Goal: Transaction & Acquisition: Purchase product/service

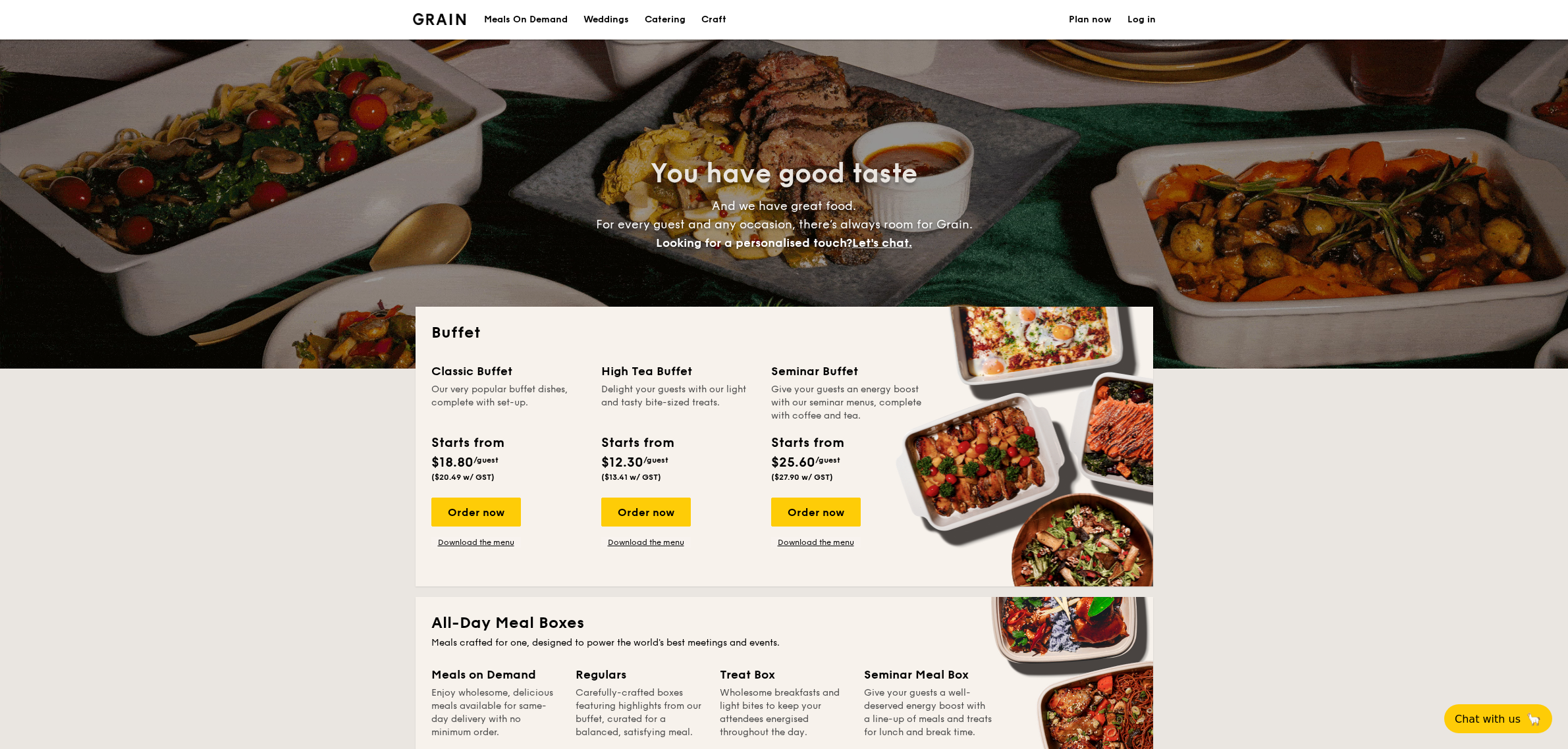
select select
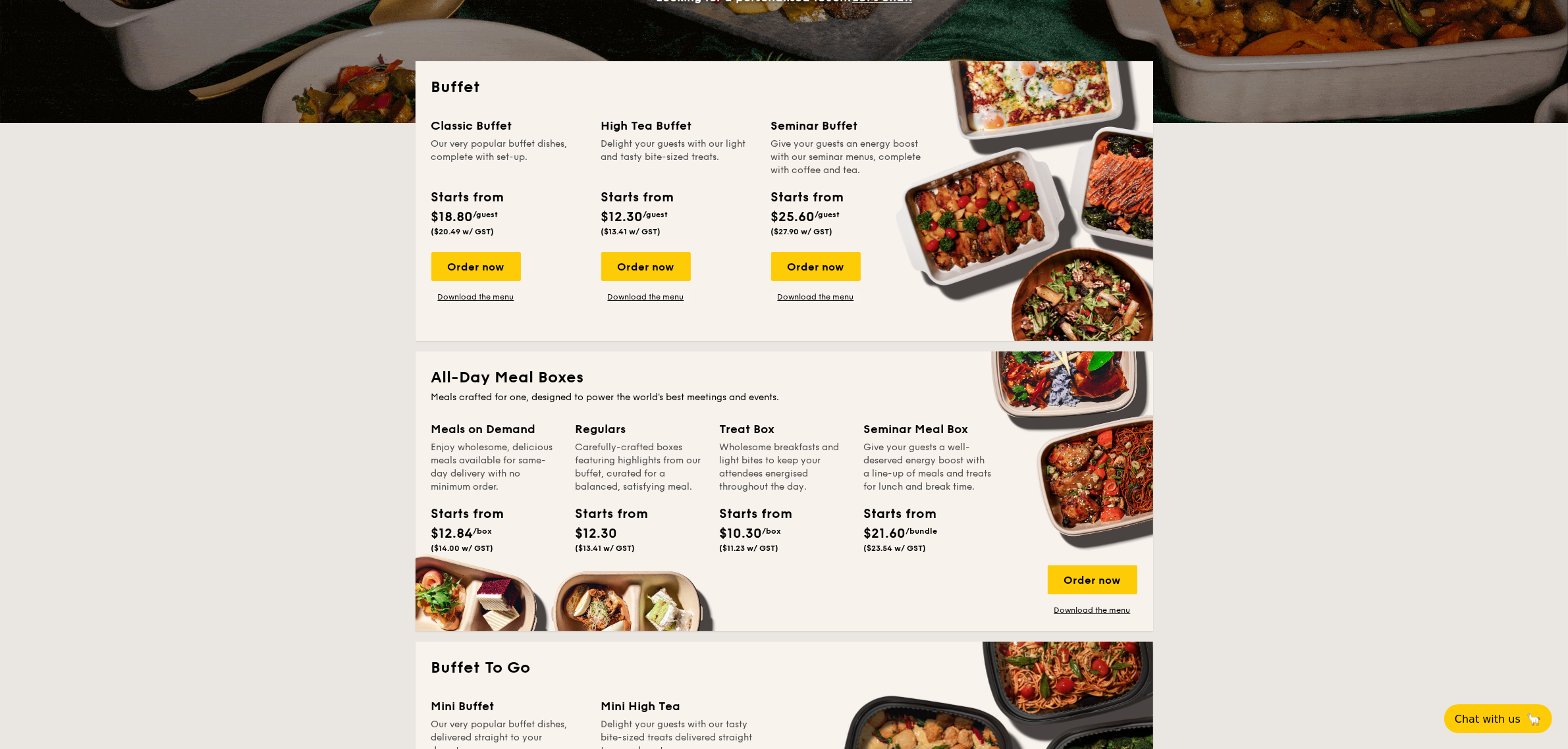
scroll to position [82, 0]
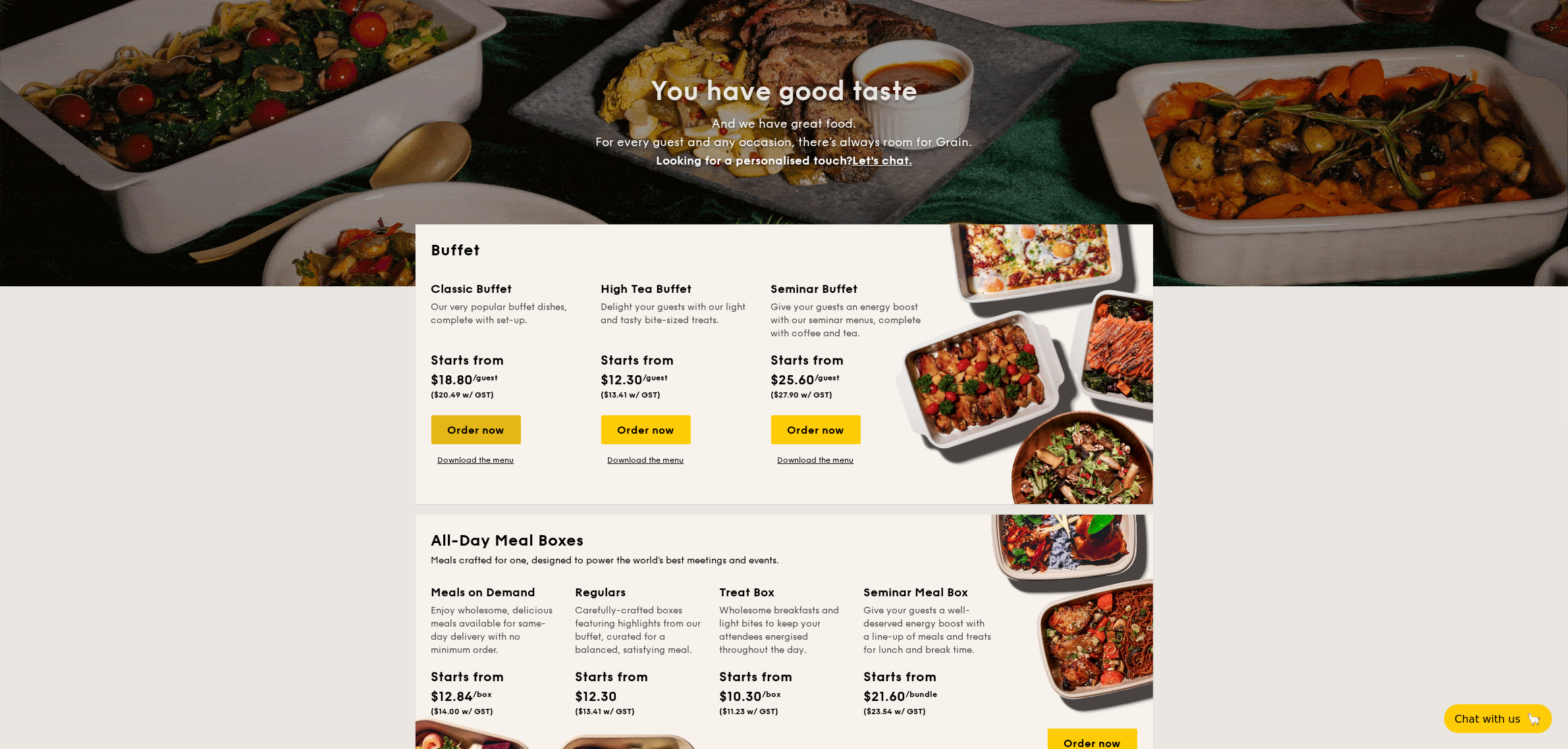
click at [492, 435] on div "Order now" at bounding box center [476, 430] width 90 height 29
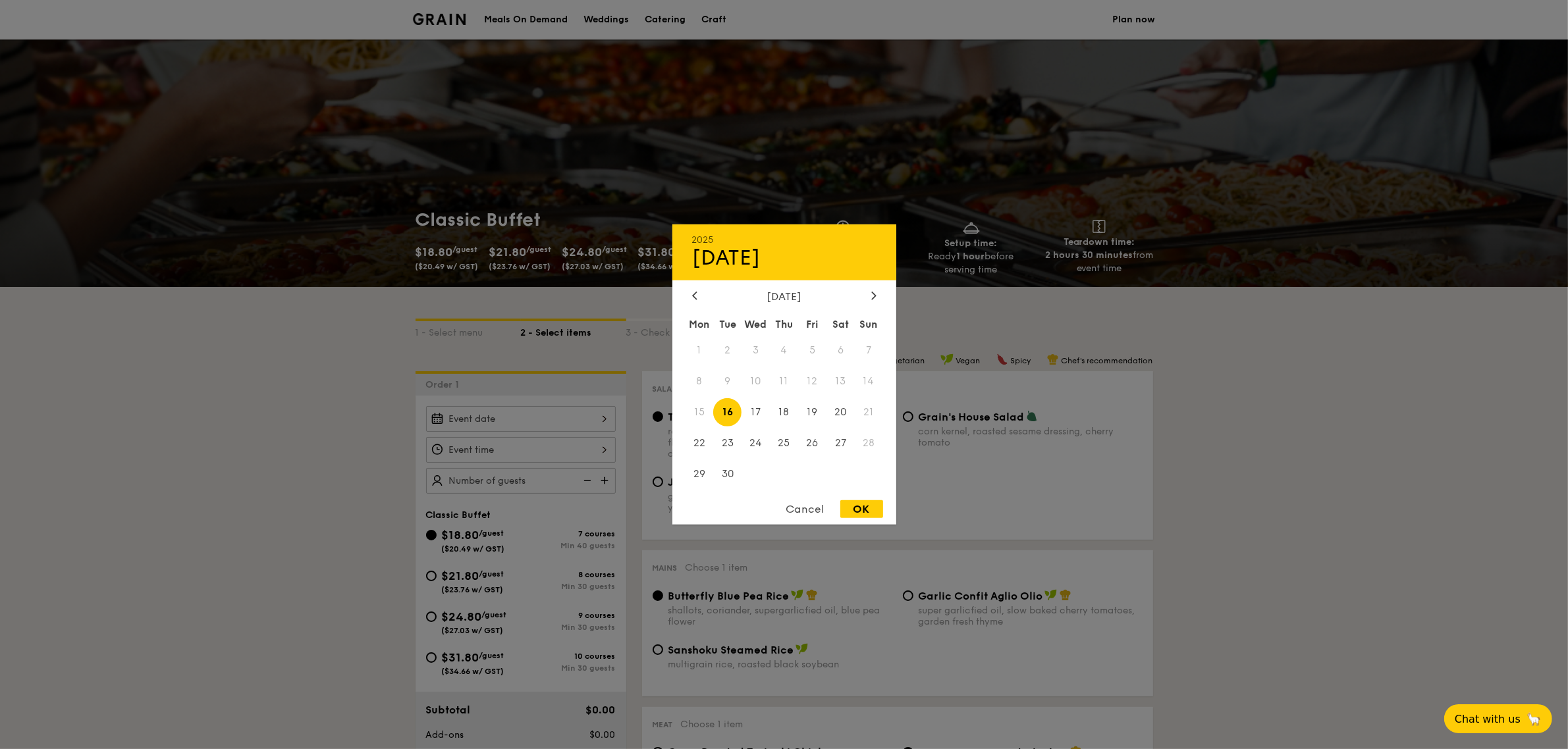
click at [603, 421] on div "2025 Sep [DATE] Tue Wed Thu Fri Sat Sun 1 2 3 4 5 6 7 8 9 10 11 12 13 14 15 16 …" at bounding box center [521, 418] width 190 height 26
click at [873, 296] on icon at bounding box center [873, 296] width 4 height 8
click at [817, 381] on span "10" at bounding box center [812, 381] width 28 height 28
click at [867, 511] on div "OK" at bounding box center [861, 509] width 43 height 18
type input "[DATE]"
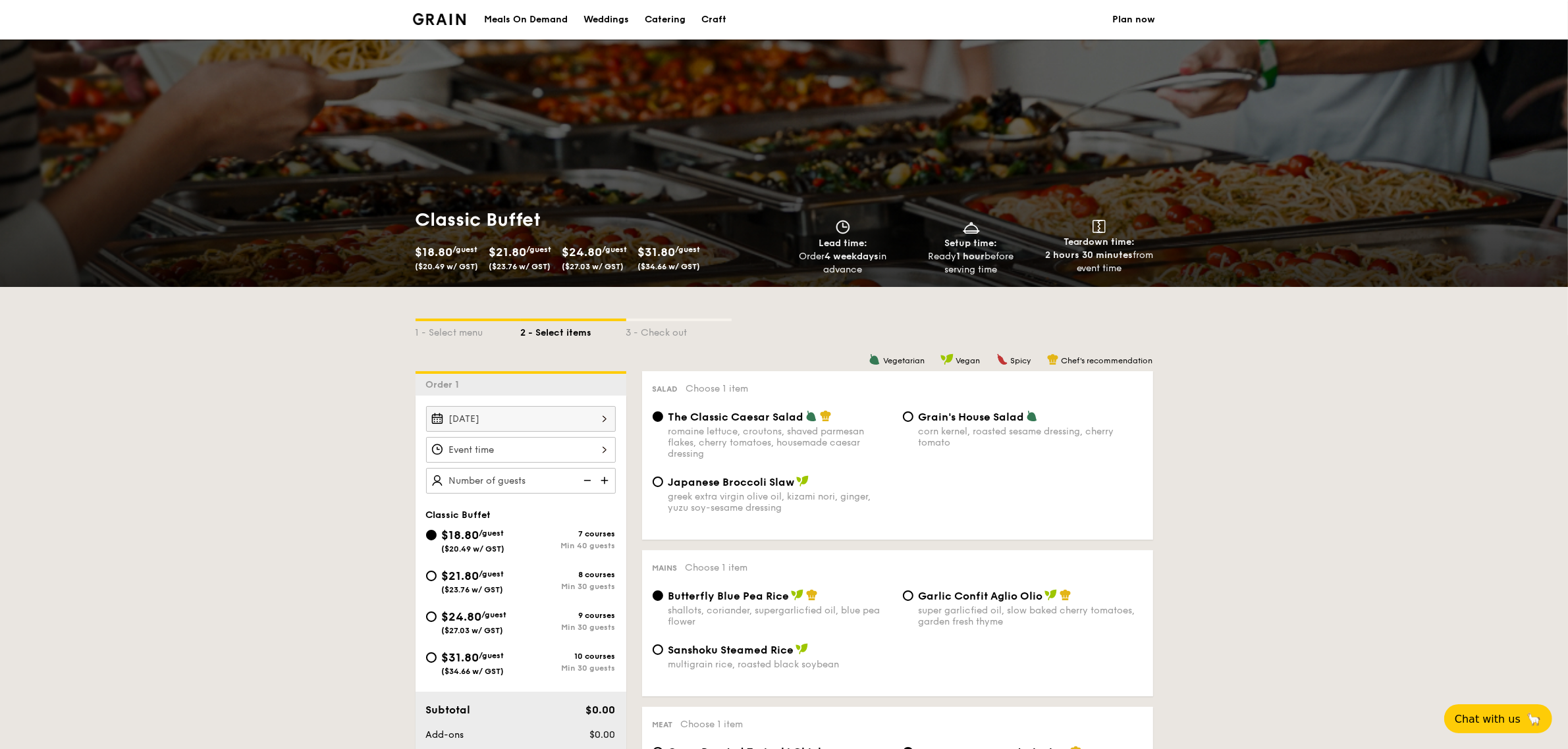
click at [538, 449] on div at bounding box center [521, 449] width 190 height 26
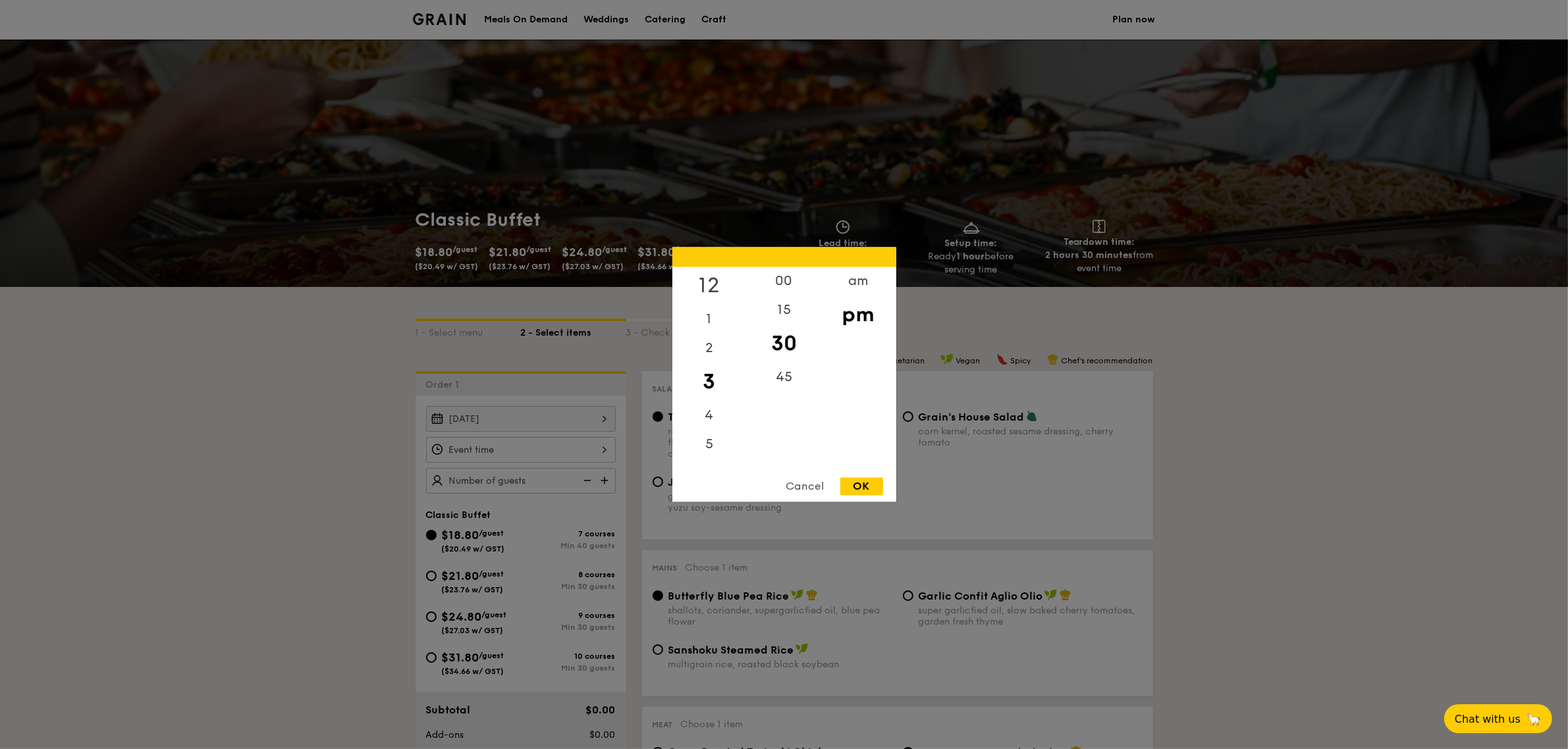
click at [708, 287] on div "12" at bounding box center [709, 287] width 74 height 38
click at [782, 292] on div "00" at bounding box center [784, 287] width 74 height 38
click at [860, 314] on div "pm" at bounding box center [858, 316] width 74 height 38
click at [709, 453] on div "11" at bounding box center [709, 455] width 74 height 29
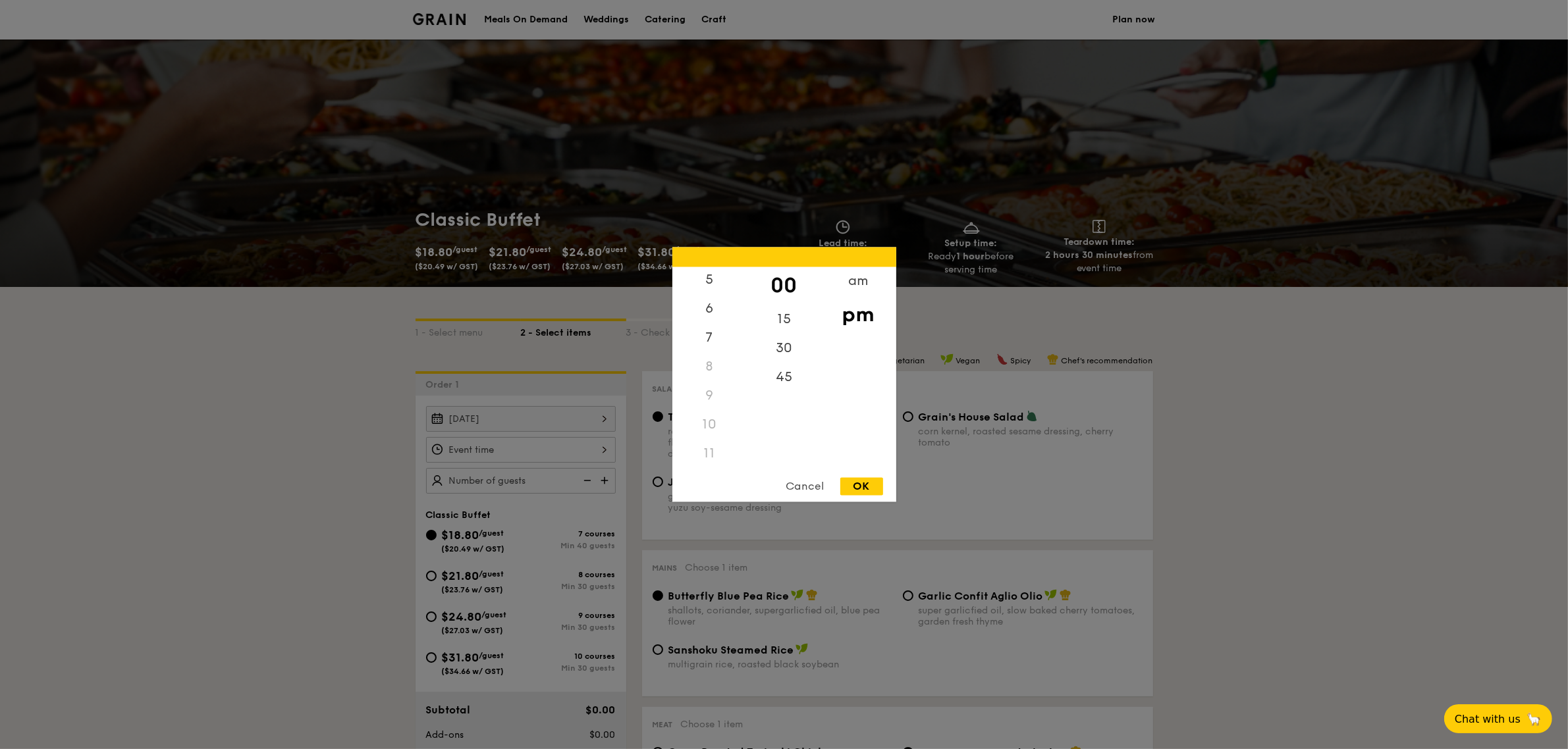
click at [719, 362] on div "8" at bounding box center [709, 367] width 74 height 29
click at [721, 452] on div "11" at bounding box center [709, 455] width 74 height 29
click at [705, 451] on div "11" at bounding box center [709, 455] width 74 height 29
click at [813, 485] on div "Cancel" at bounding box center [805, 486] width 65 height 18
click at [560, 441] on div "12 1 2 3 4 5 6 7 8 9 10 11 00 15 30 45 am pm Cancel OK" at bounding box center [521, 449] width 190 height 26
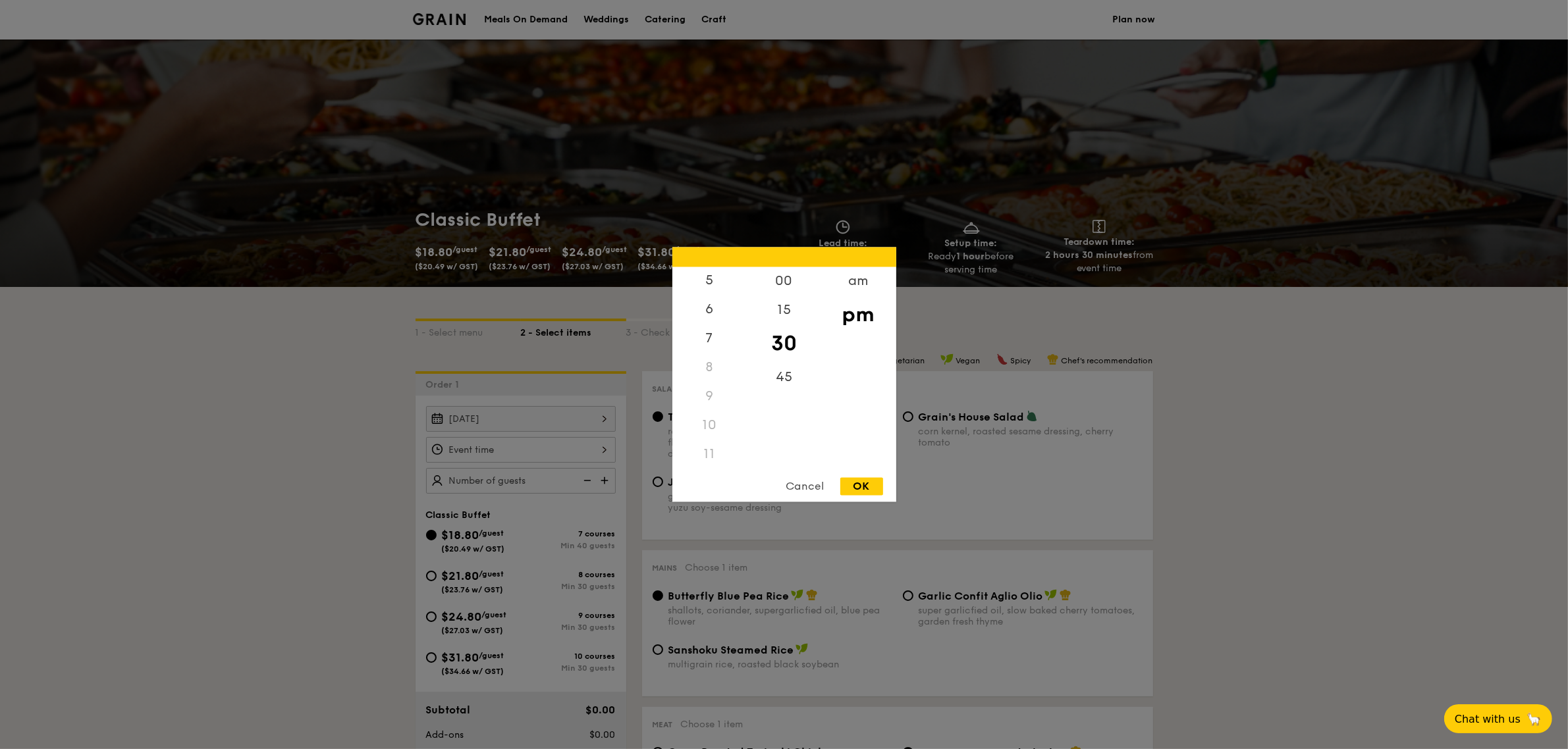
click at [707, 454] on div "11" at bounding box center [709, 455] width 74 height 29
click at [786, 285] on div "00" at bounding box center [784, 287] width 74 height 38
click at [710, 458] on div "11" at bounding box center [709, 455] width 74 height 29
click at [709, 455] on div "11" at bounding box center [709, 455] width 74 height 29
click at [865, 281] on div "am" at bounding box center [858, 287] width 74 height 38
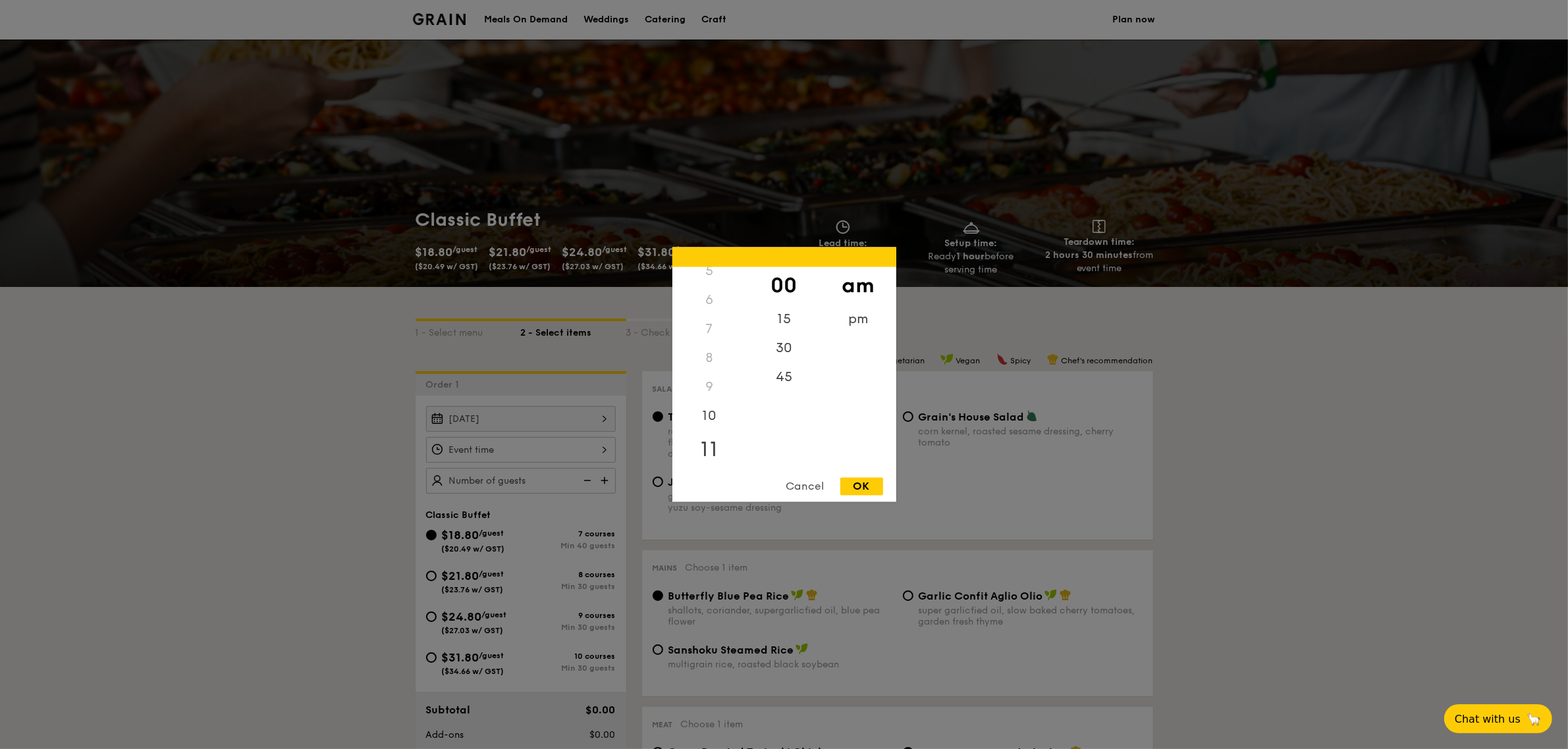
click at [718, 447] on div "11" at bounding box center [709, 450] width 74 height 38
click at [788, 348] on div "30" at bounding box center [784, 353] width 74 height 38
click at [858, 489] on div "OK" at bounding box center [861, 486] width 43 height 18
type input "11:30AM"
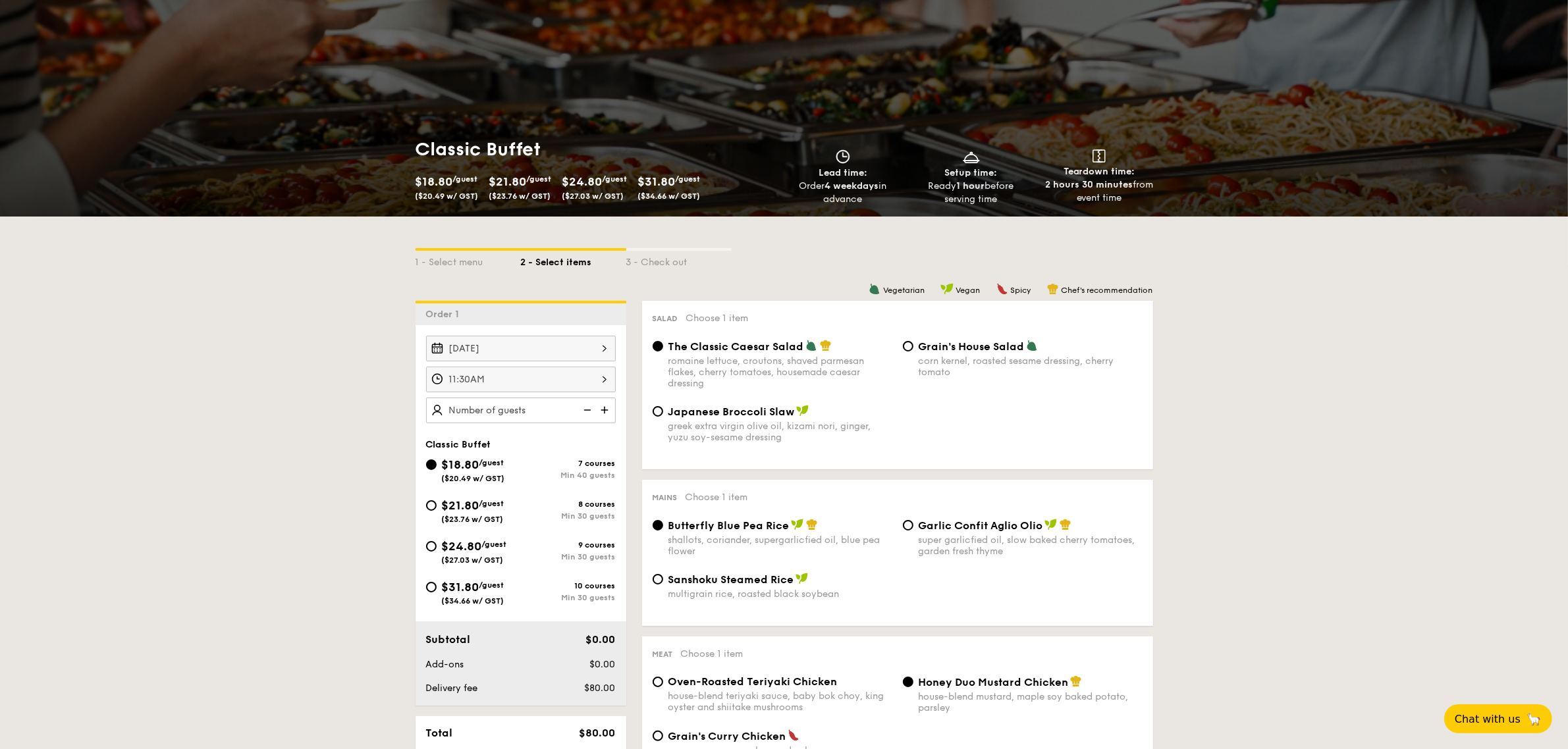
scroll to position [165, 0]
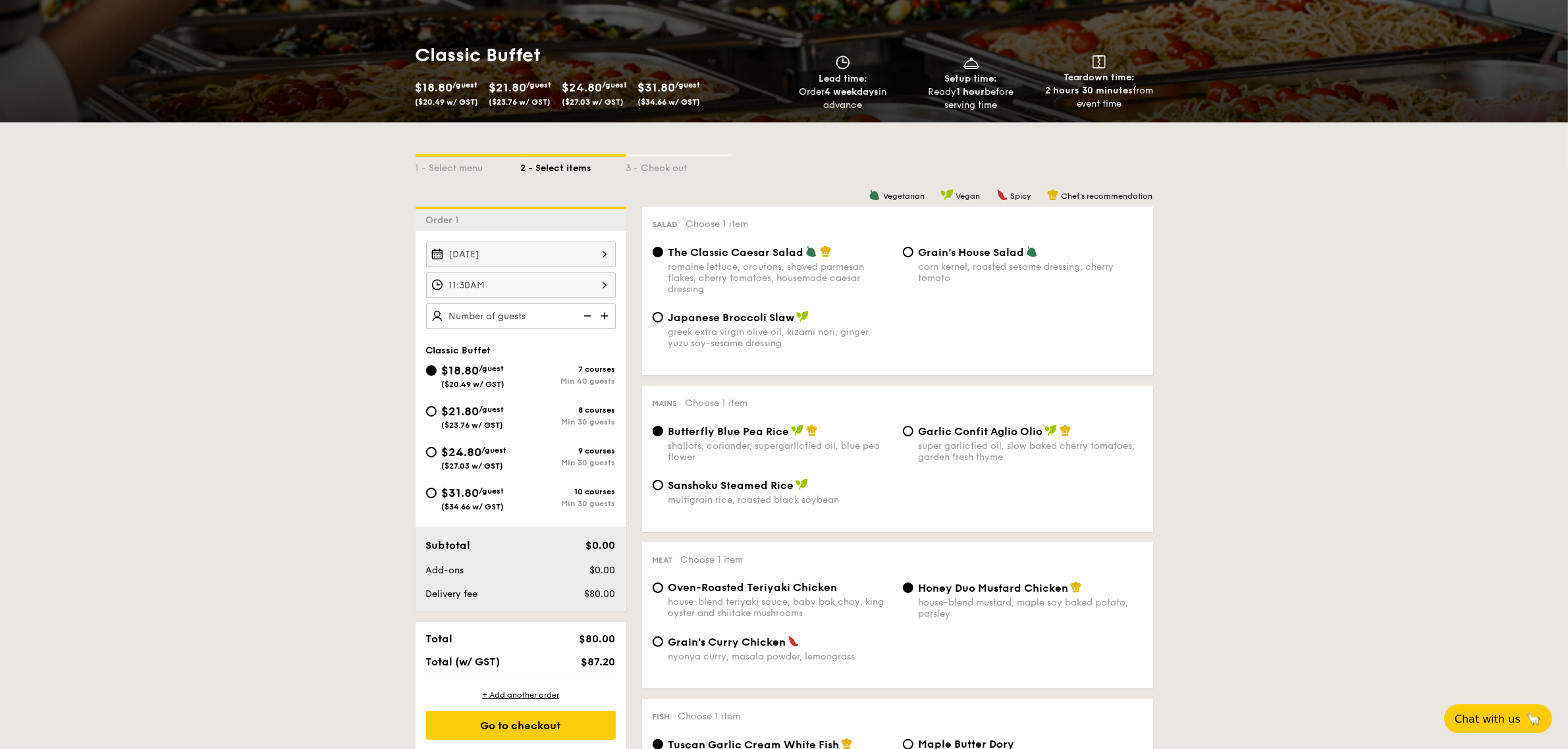
click at [436, 447] on div "$24.80 /guest ($27.03 w/ GST)" at bounding box center [473, 457] width 95 height 28
click at [436, 447] on input "$24.80 /guest ($27.03 w/ GST) 9 courses Min 30 guests" at bounding box center [431, 452] width 11 height 11
radio input "true"
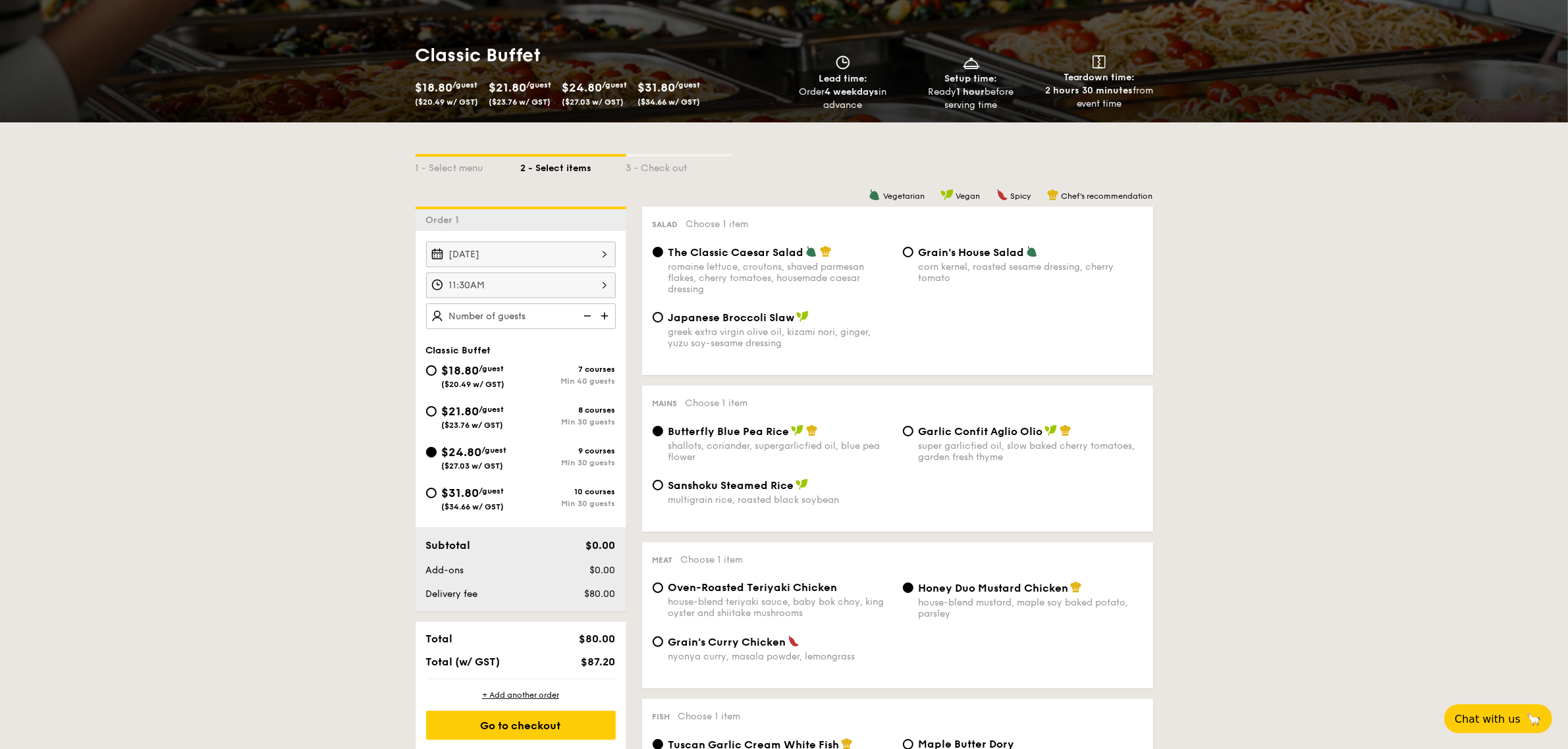
radio input "true"
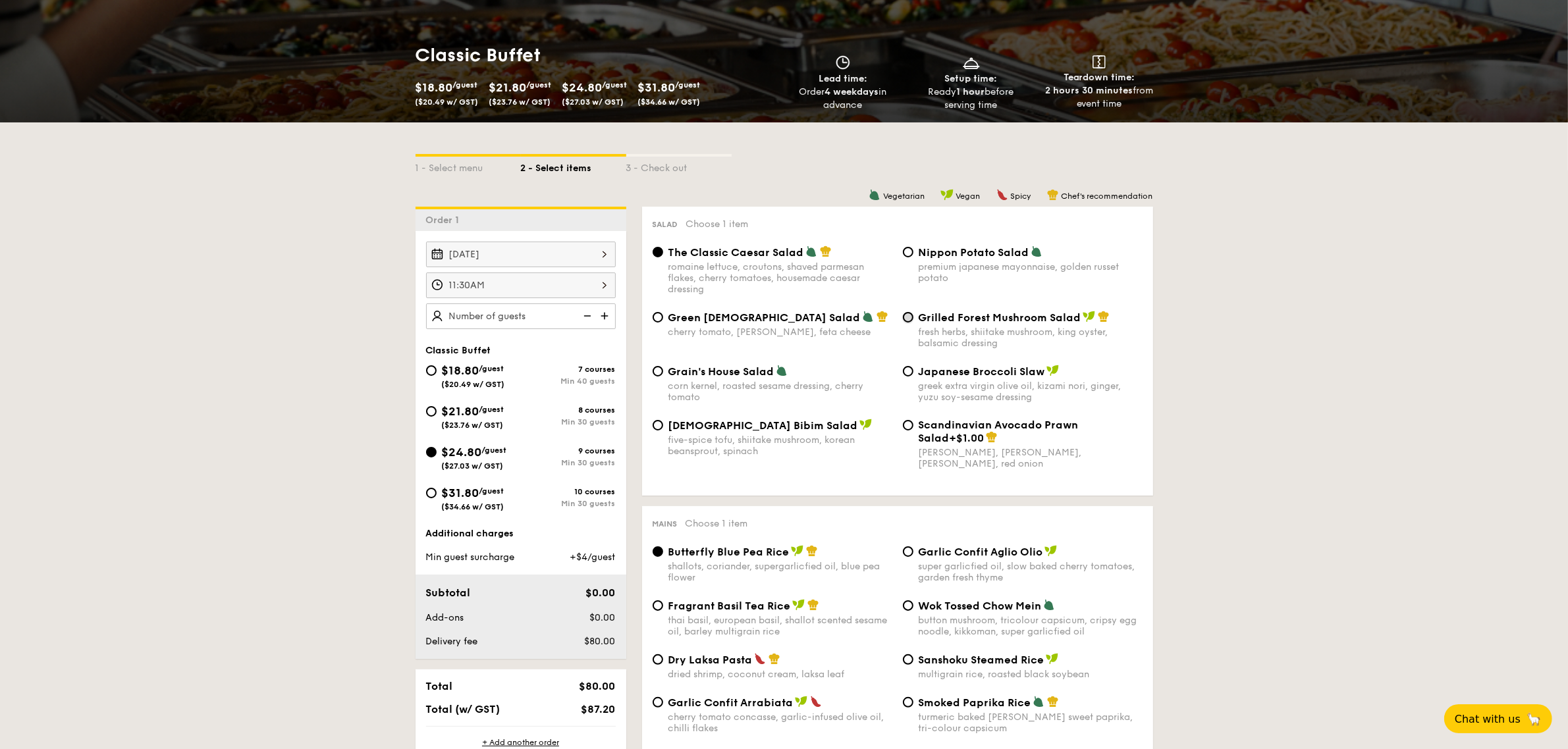
click at [906, 318] on input "Grilled Forest Mushroom Salad fresh herbs, shiitake mushroom, king oyster, bals…" at bounding box center [908, 318] width 11 height 11
radio input "true"
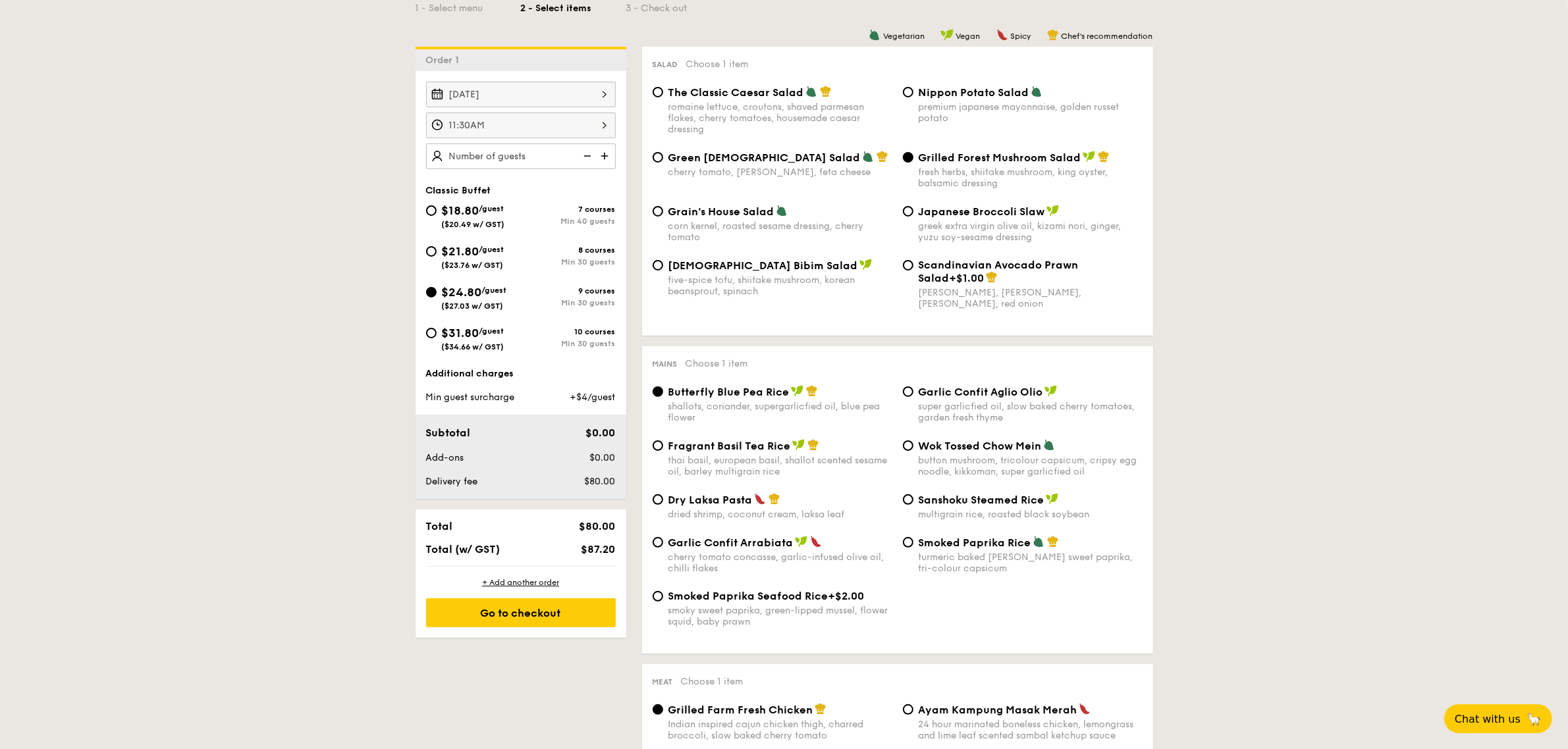
scroll to position [329, 0]
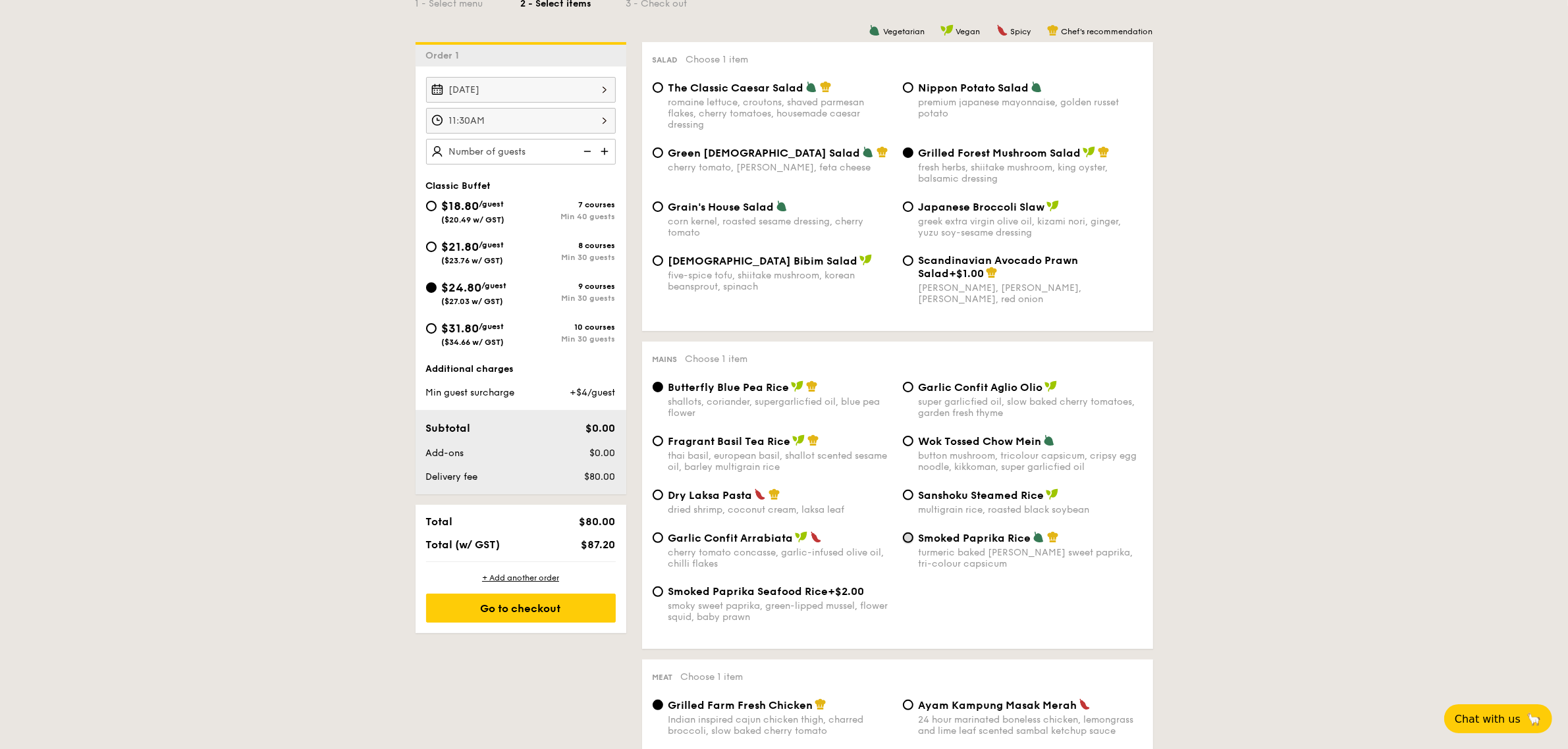
click at [908, 541] on input "Smoked Paprika Rice turmeric baked [PERSON_NAME] sweet paprika, tri-colour caps…" at bounding box center [908, 538] width 11 height 11
radio input "true"
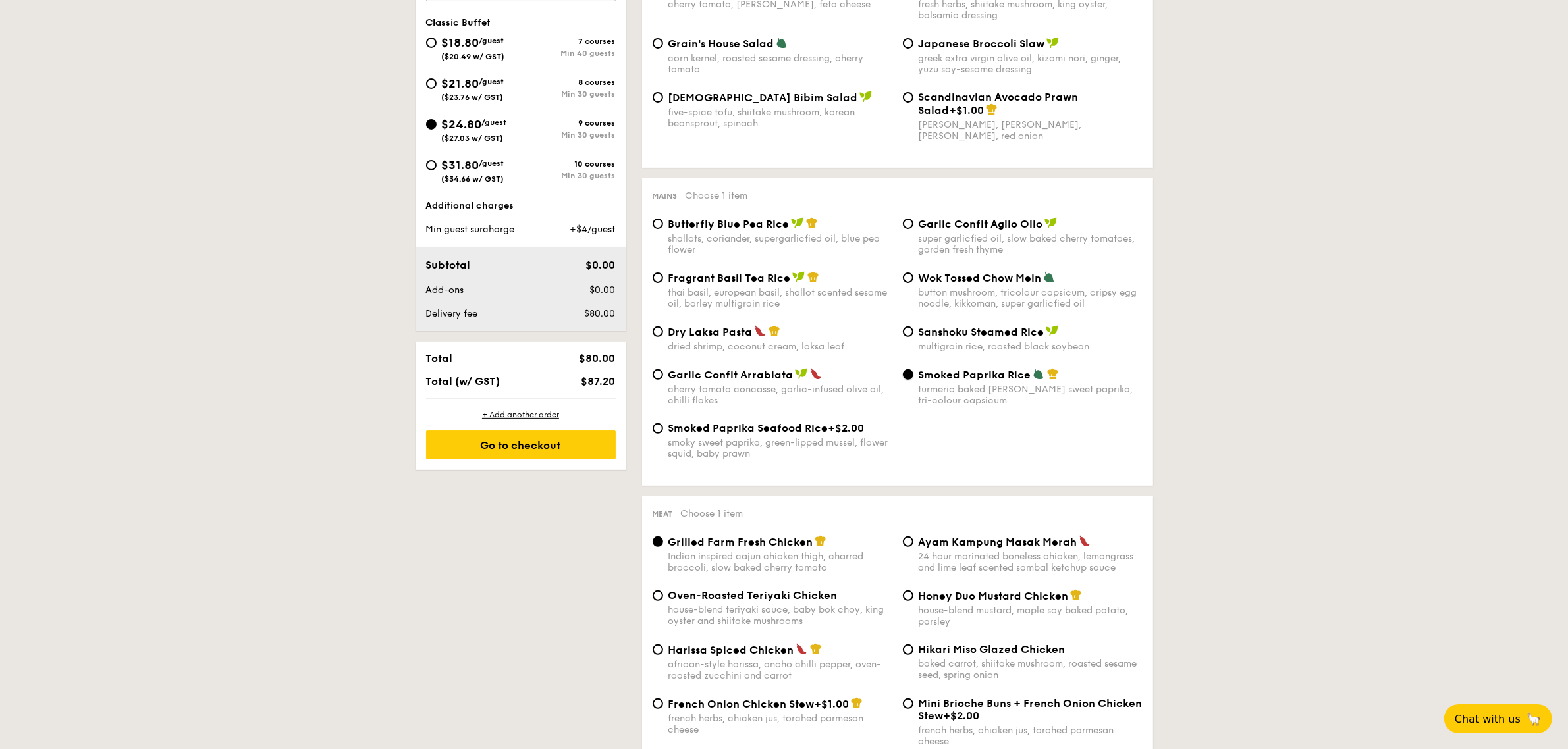
scroll to position [493, 0]
click at [658, 432] on input "Smoked Paprika Seafood Rice +$2.00 smoky sweet paprika, green-lipped mussel, fl…" at bounding box center [658, 427] width 11 height 11
radio input "true"
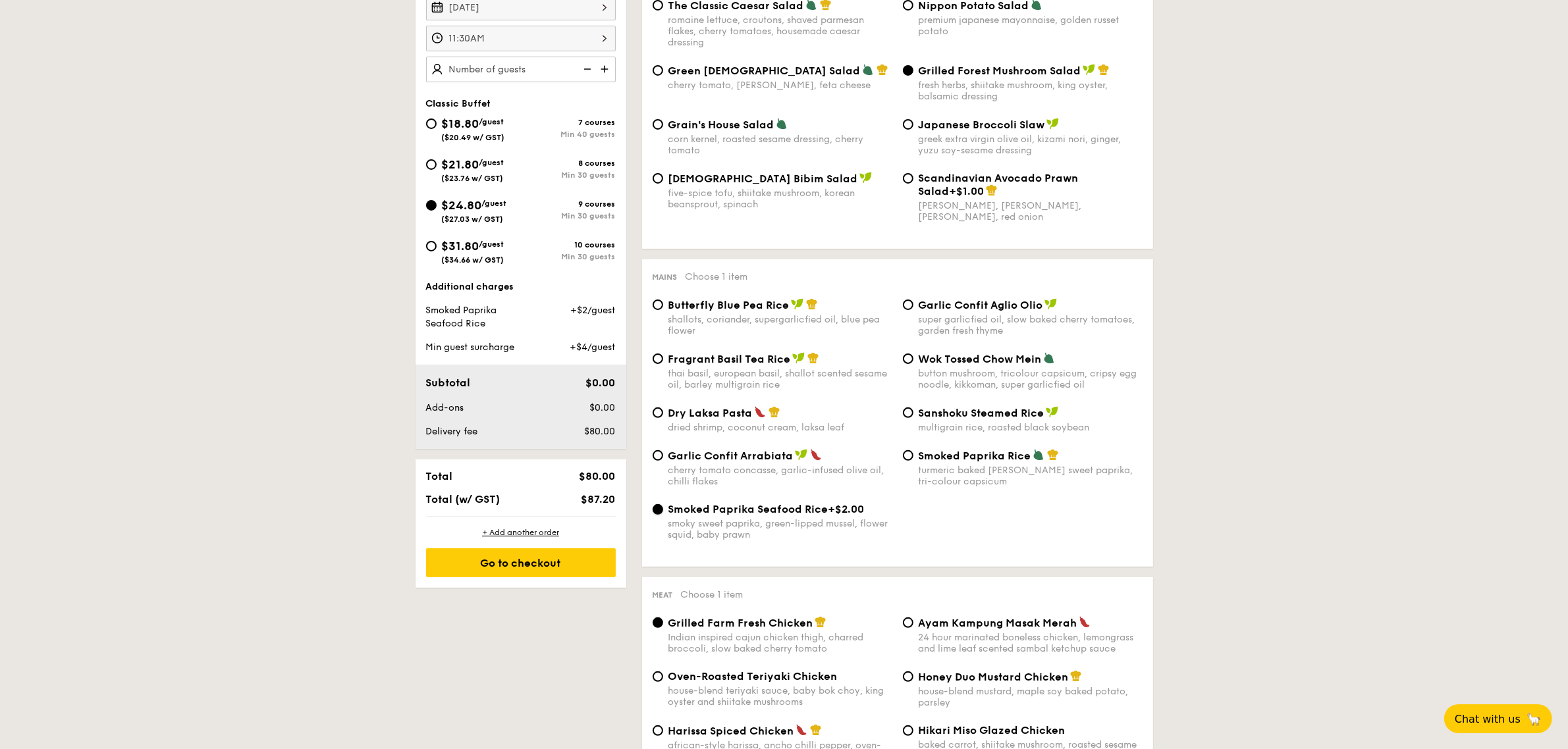
scroll to position [165, 0]
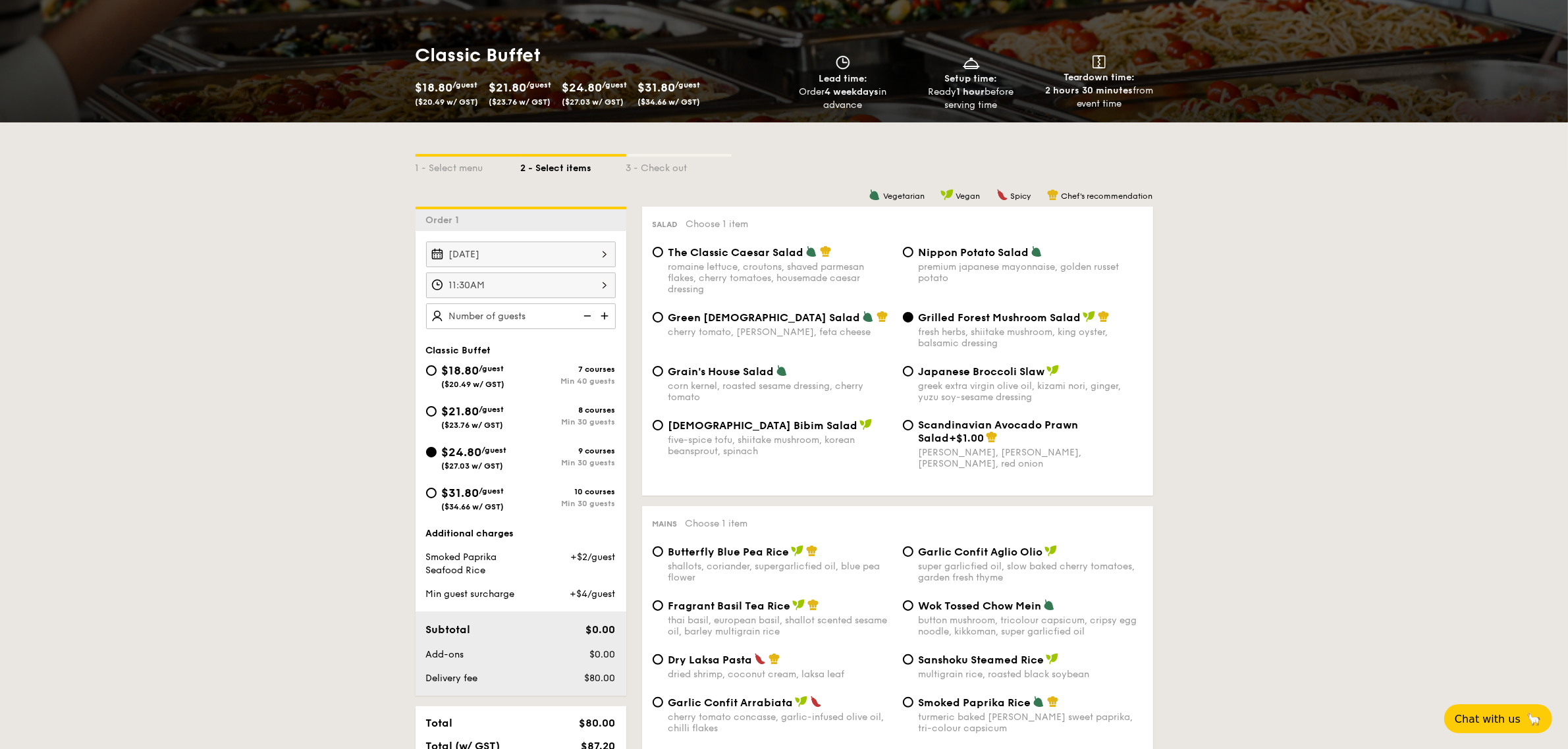
click at [601, 314] on img at bounding box center [606, 316] width 20 height 25
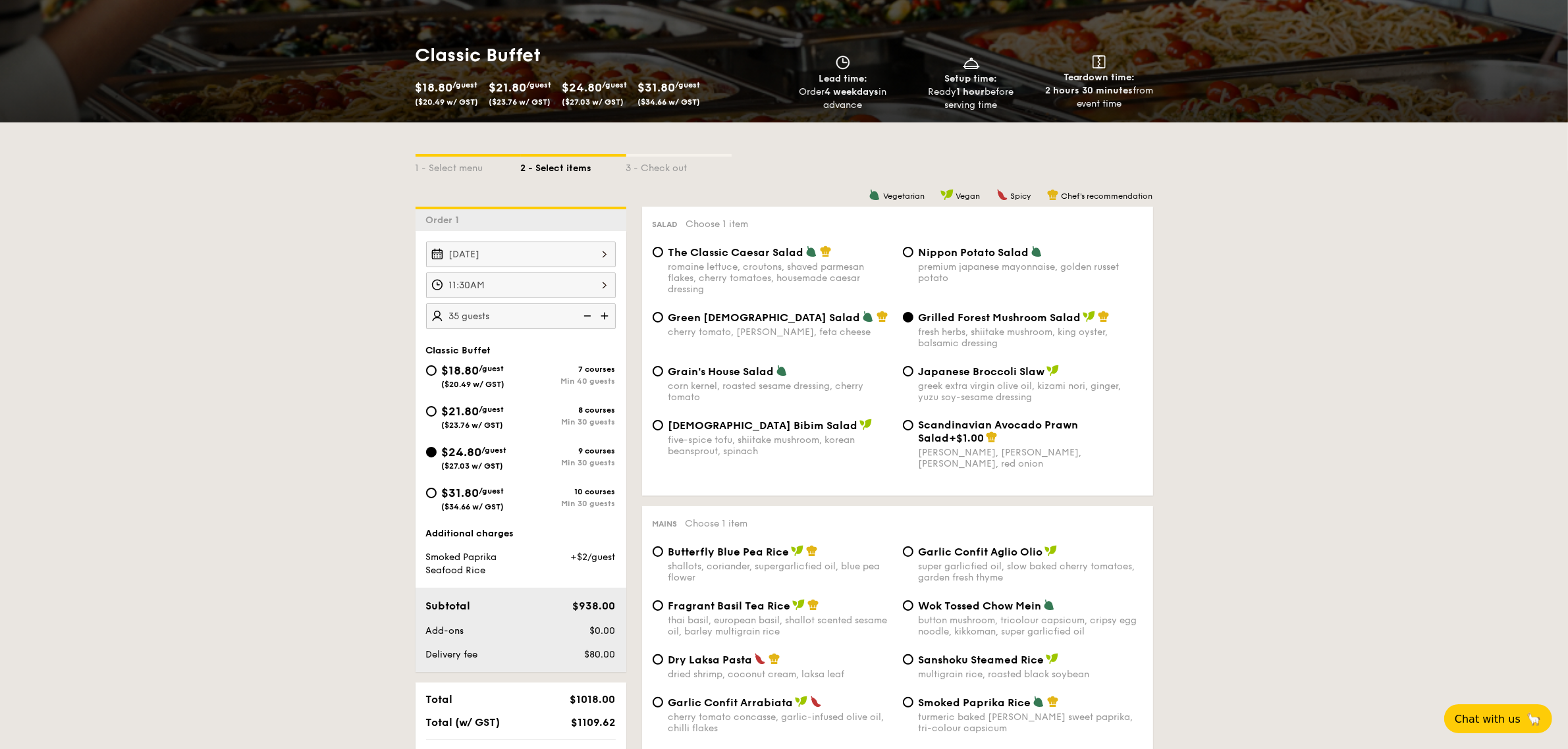
type input "40 guests"
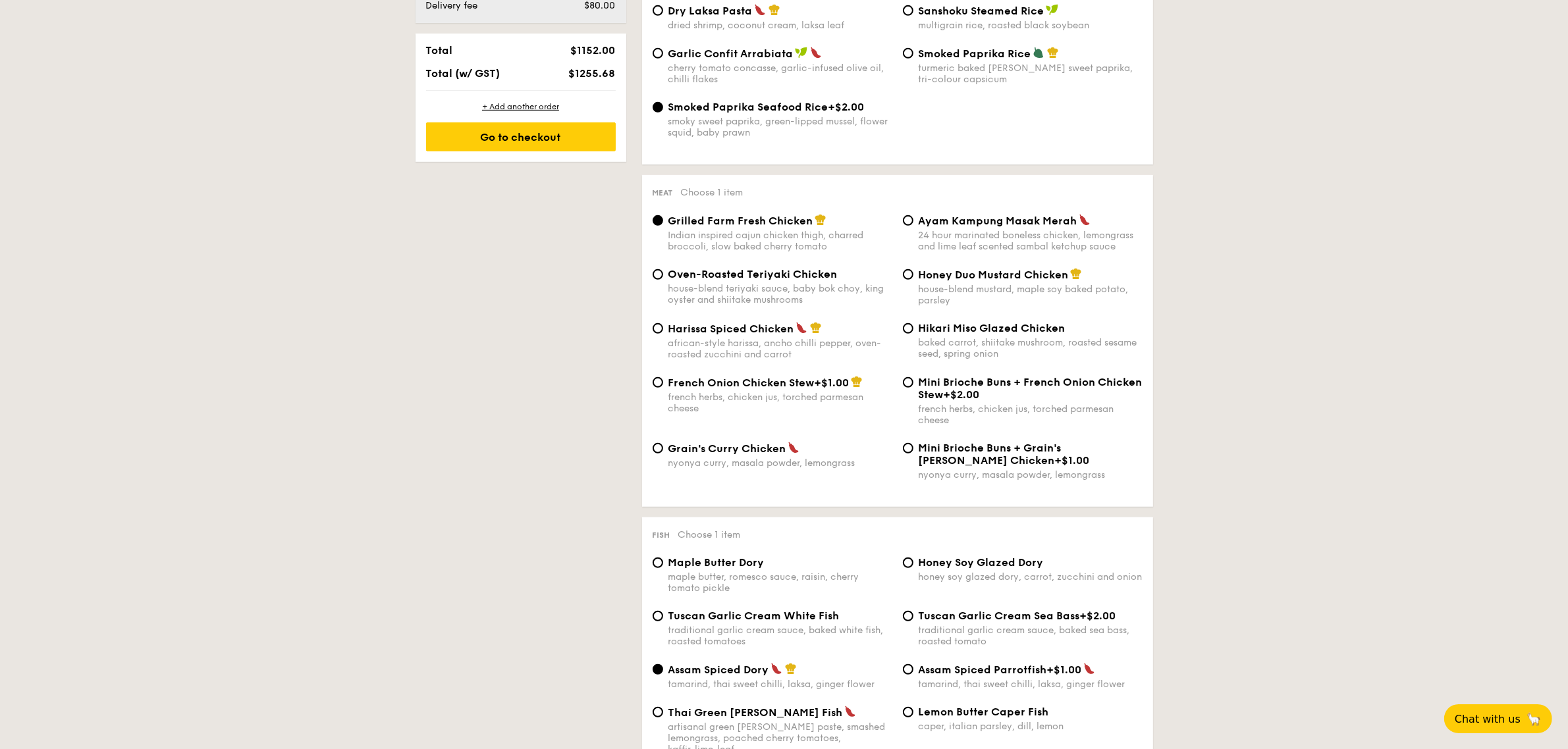
scroll to position [823, 0]
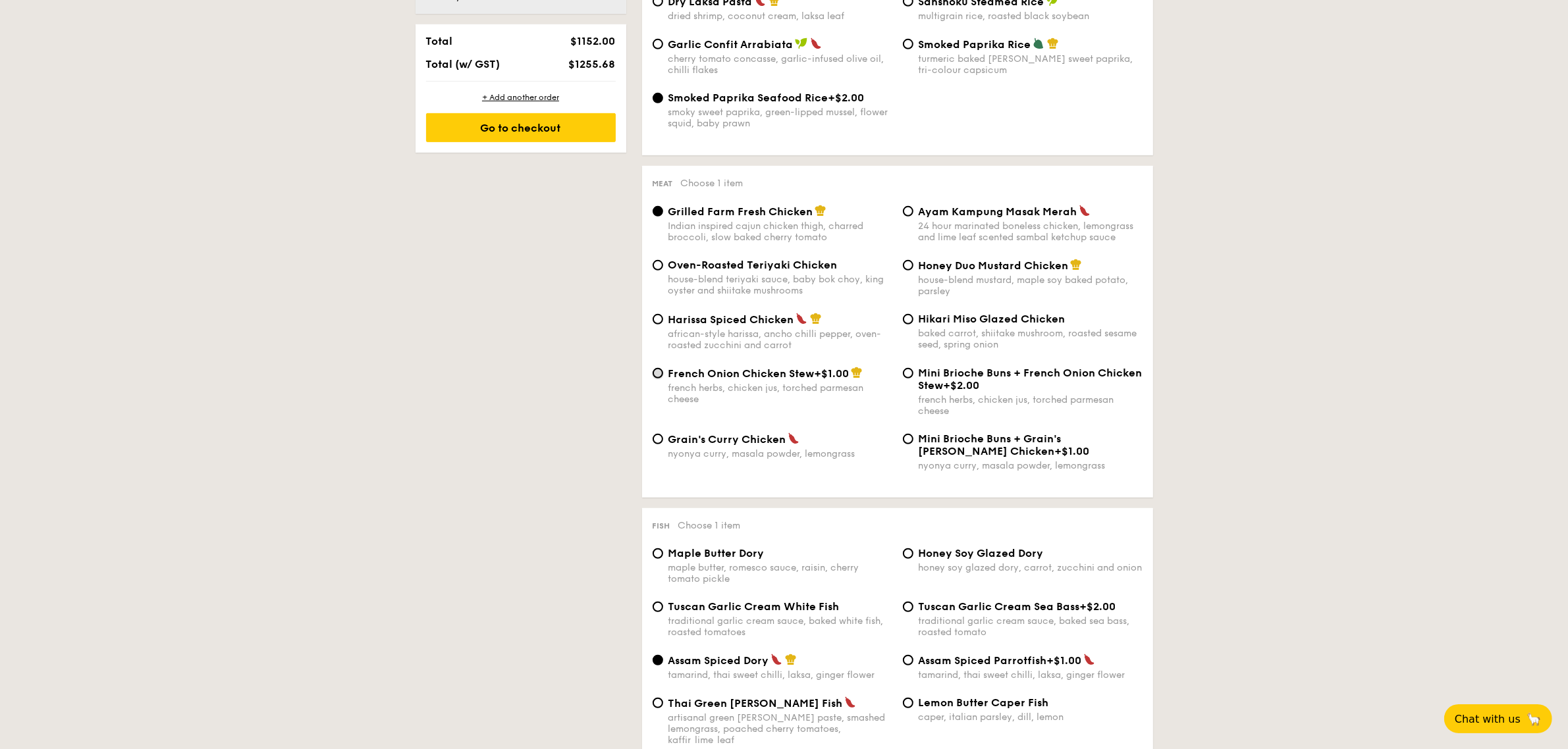
click at [657, 378] on input "French Onion Chicken Stew +$1.00 french herbs, chicken jus, torched parmesan ch…" at bounding box center [658, 373] width 11 height 11
radio input "true"
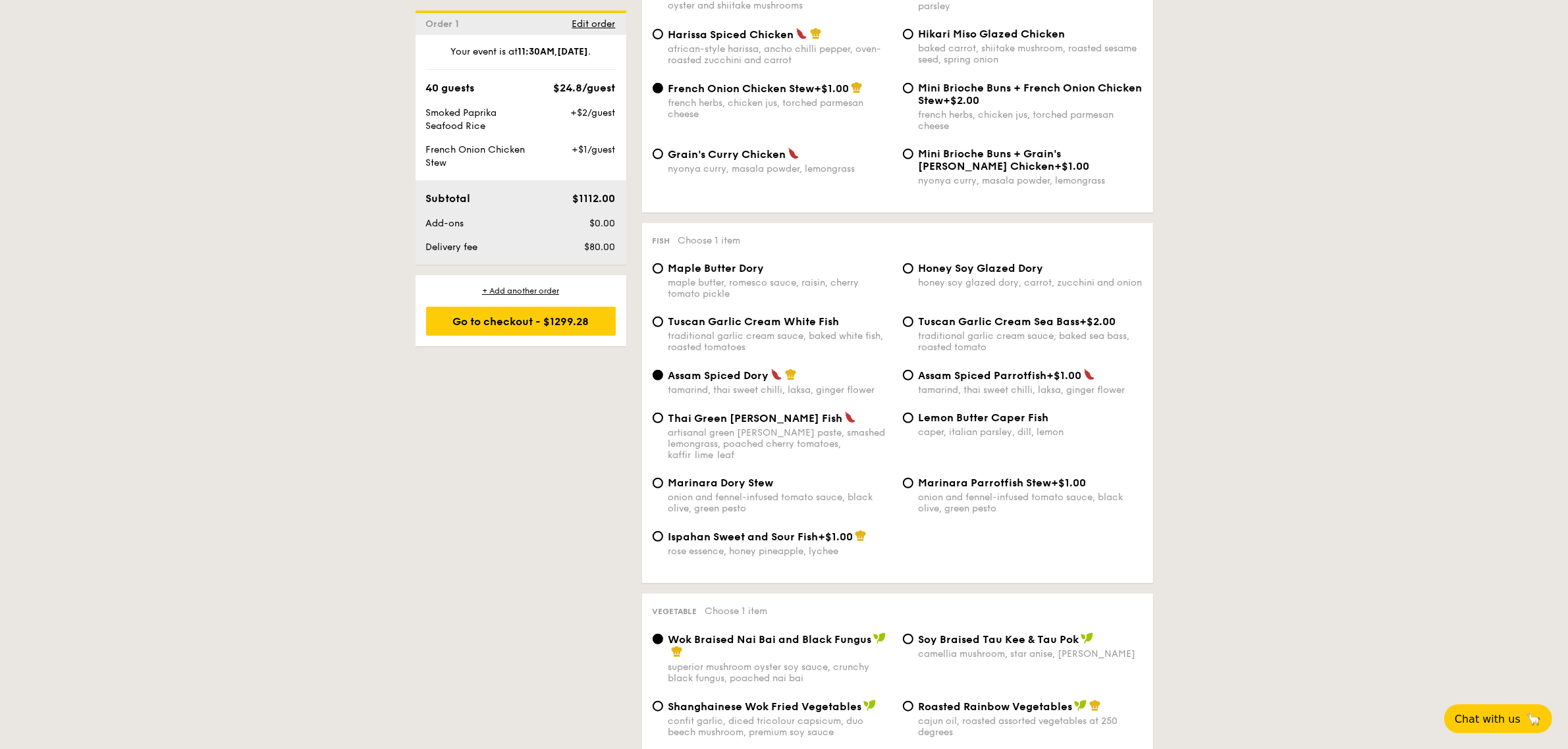
scroll to position [1106, 0]
click at [660, 543] on input "Ispahan Sweet and Sour Fish +$1.00 rose essence, honey pineapple, lychee" at bounding box center [658, 538] width 11 height 11
radio input "true"
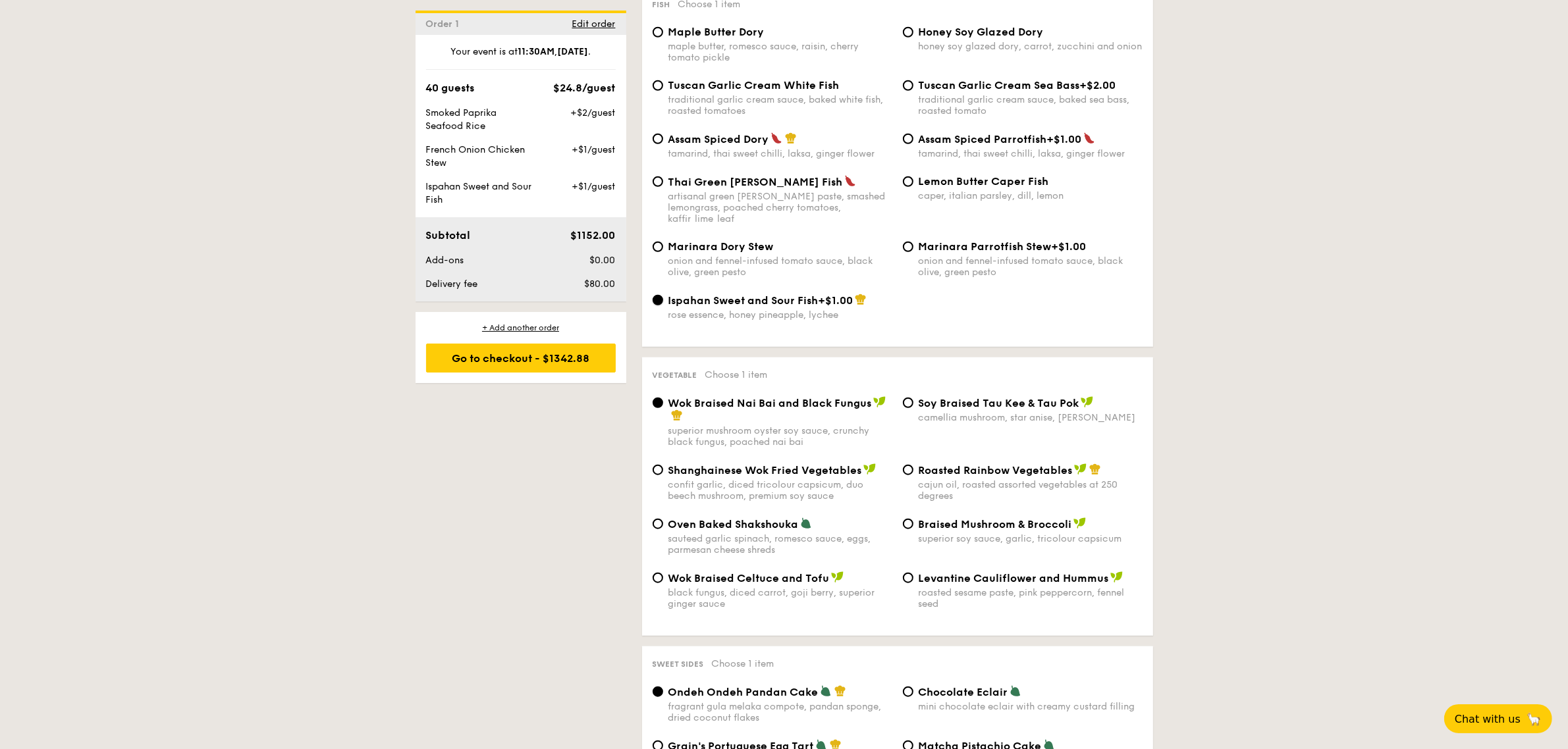
scroll to position [1435, 0]
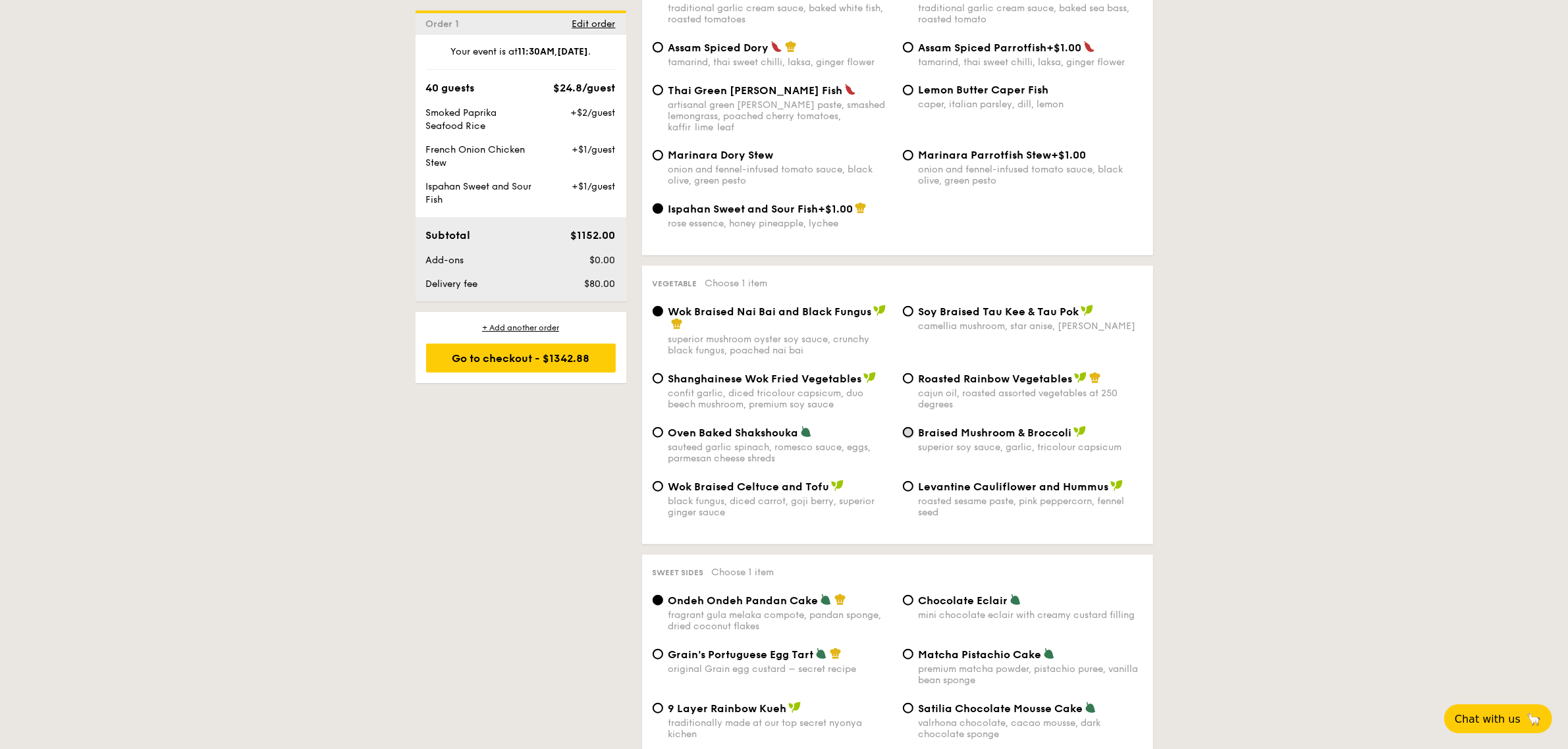
click at [906, 437] on input "Braised Mushroom & Broccoli superior soy sauce, garlic, tricolour capsicum" at bounding box center [908, 432] width 11 height 11
radio input "true"
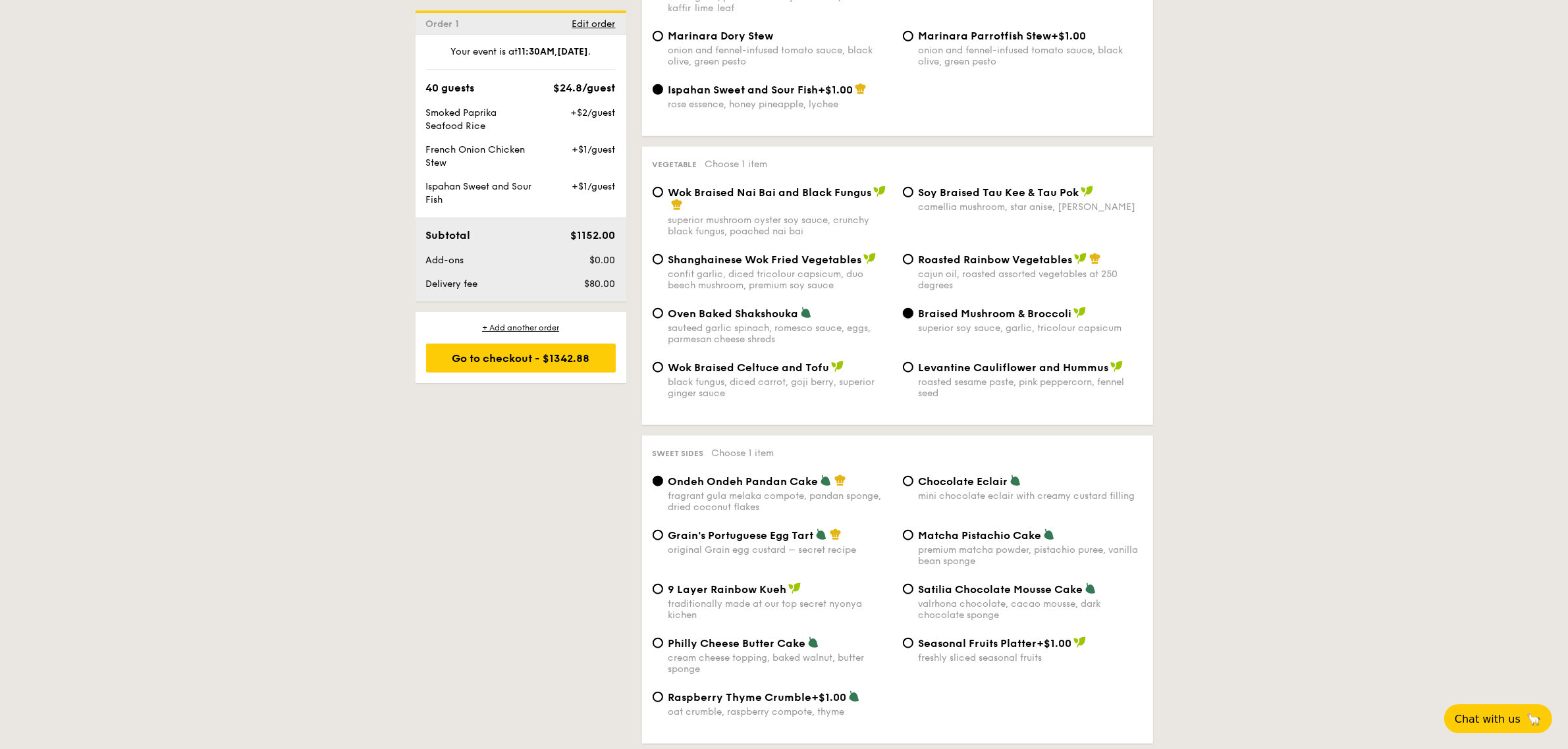
scroll to position [1682, 0]
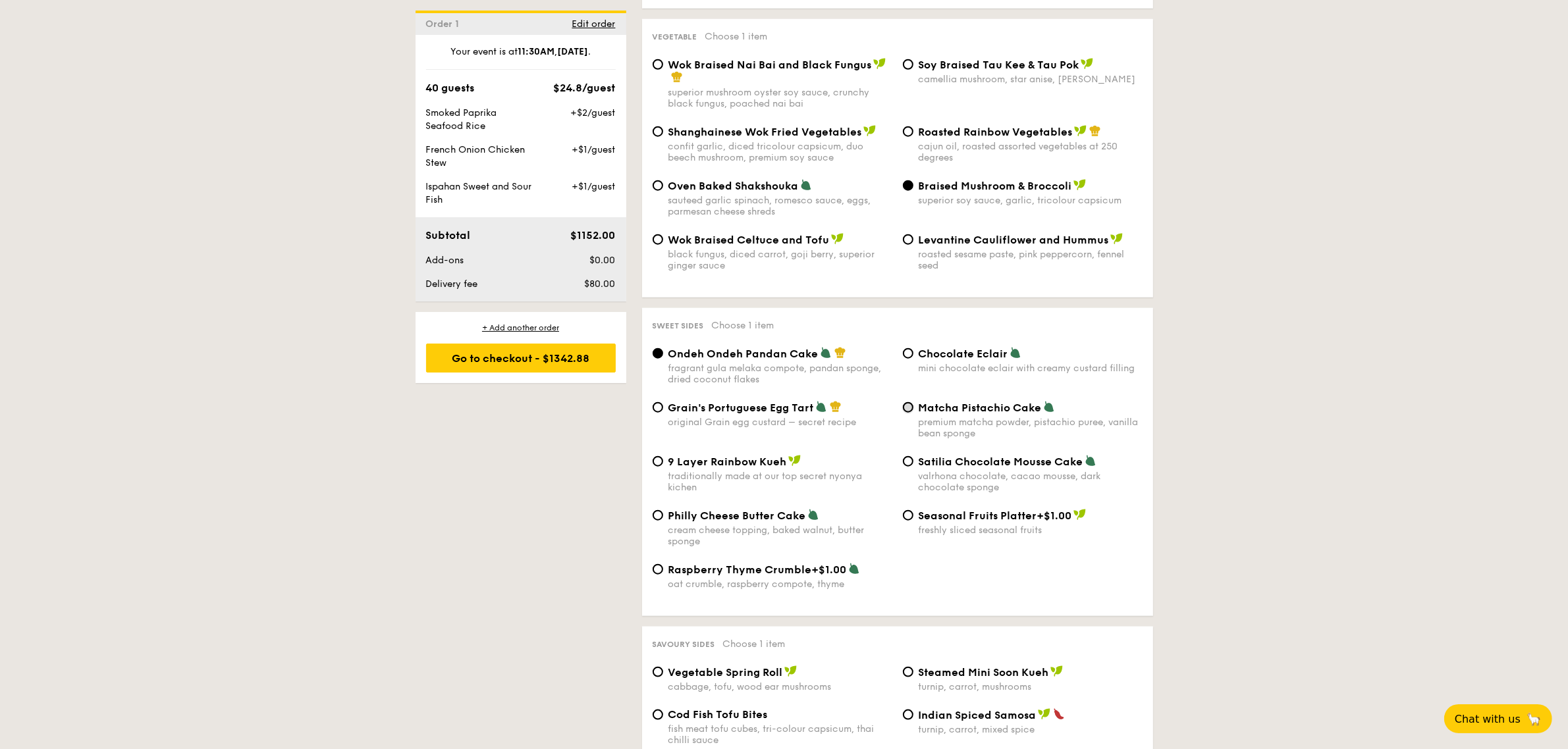
click at [906, 412] on input "Matcha Pistachio Cake premium matcha powder, pistachio puree, vanilla bean spon…" at bounding box center [908, 407] width 11 height 11
radio input "true"
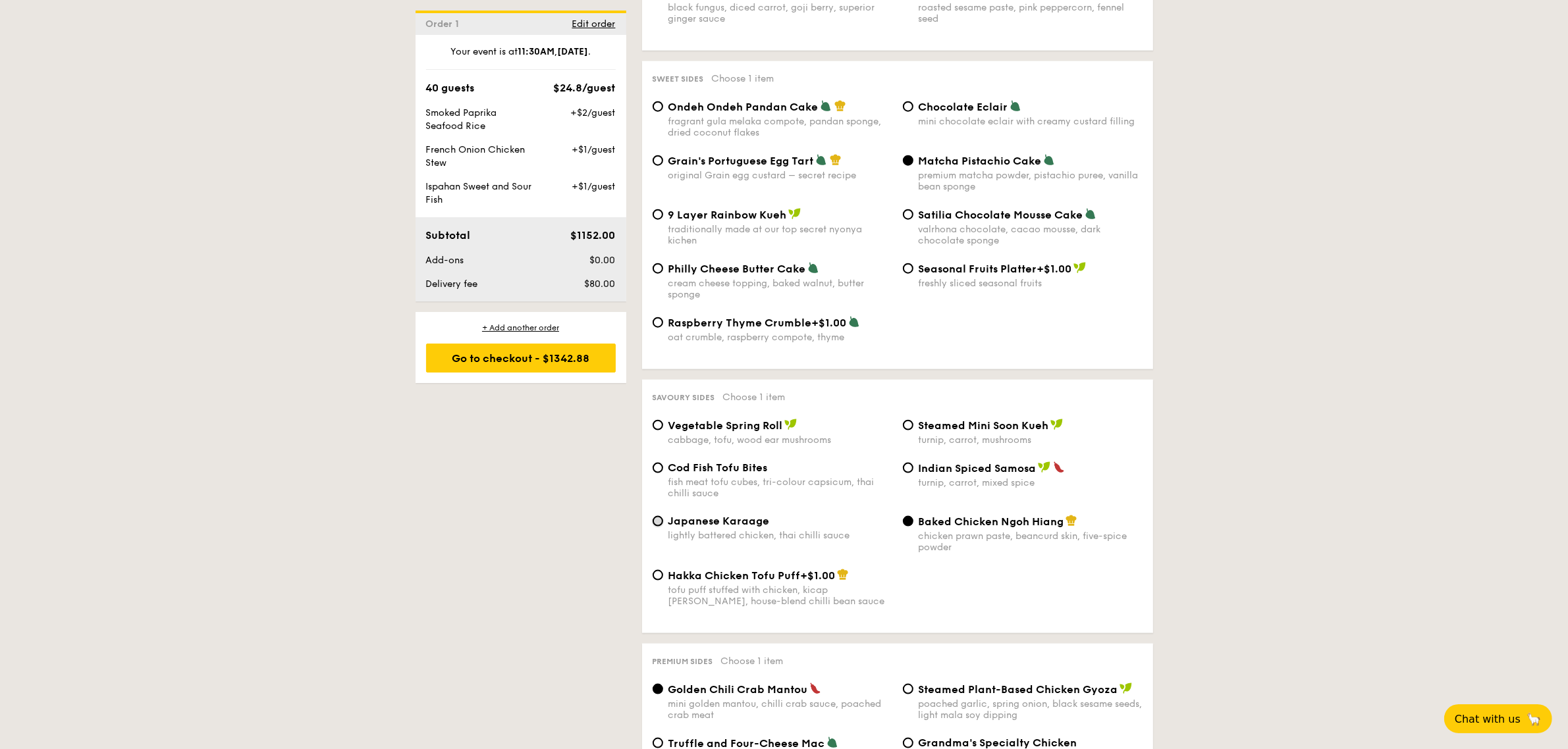
click at [653, 526] on input "Japanese Karaage lightly battered chicken, thai chilli sauce" at bounding box center [658, 521] width 11 height 11
radio input "true"
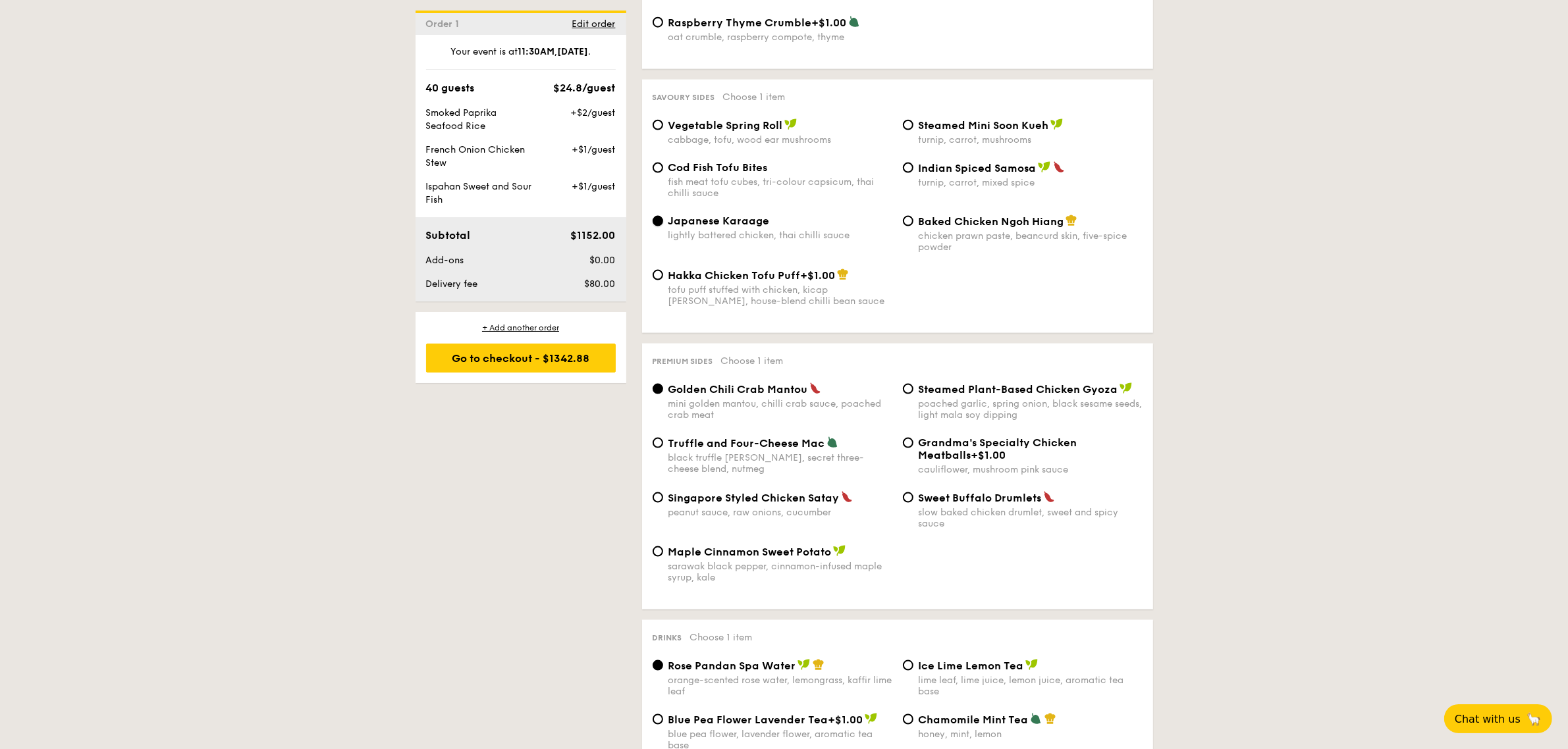
scroll to position [2258, 0]
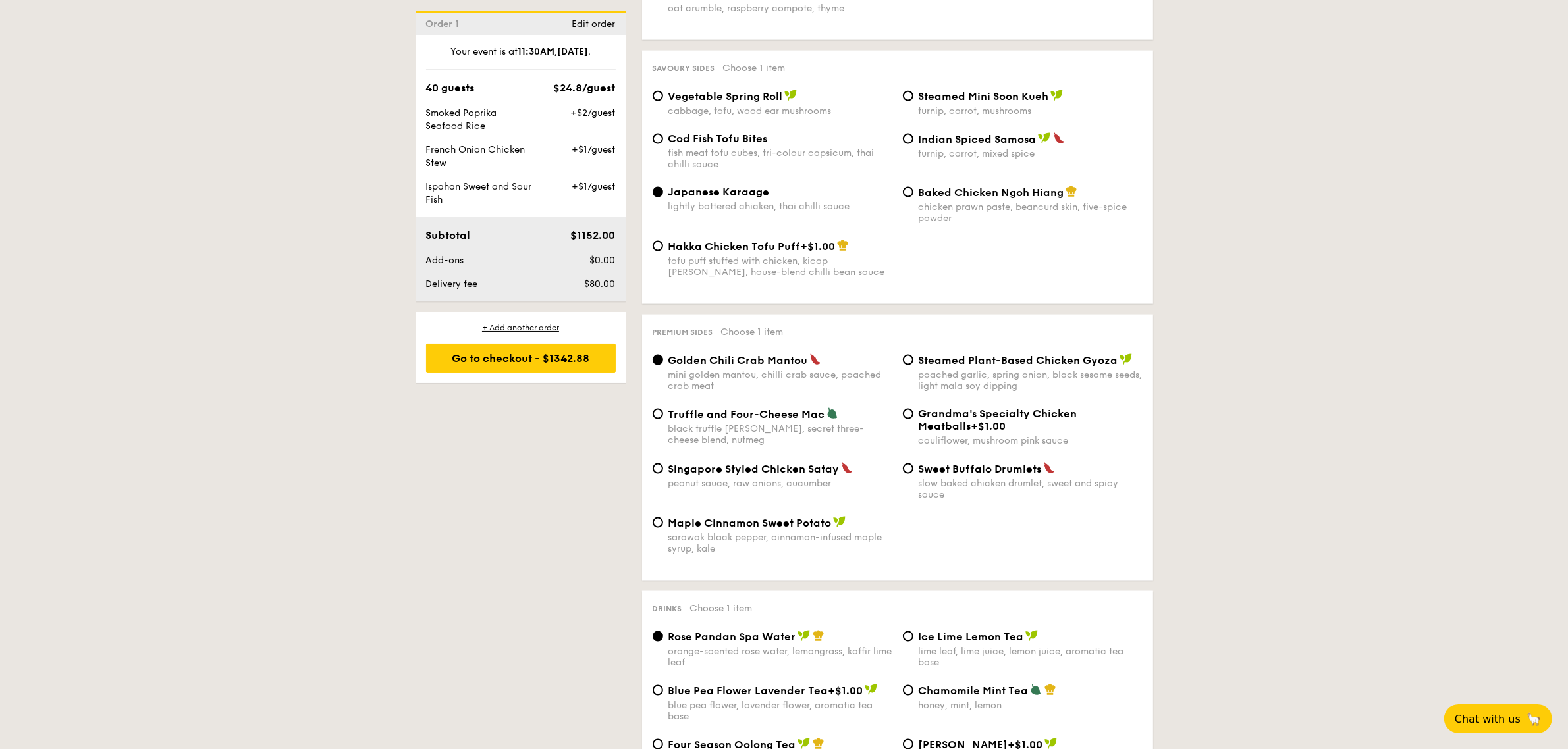
click at [656, 419] on input "Truffle and Four-Cheese Mac black truffle [PERSON_NAME], secret three-cheese bl…" at bounding box center [658, 414] width 11 height 11
radio input "true"
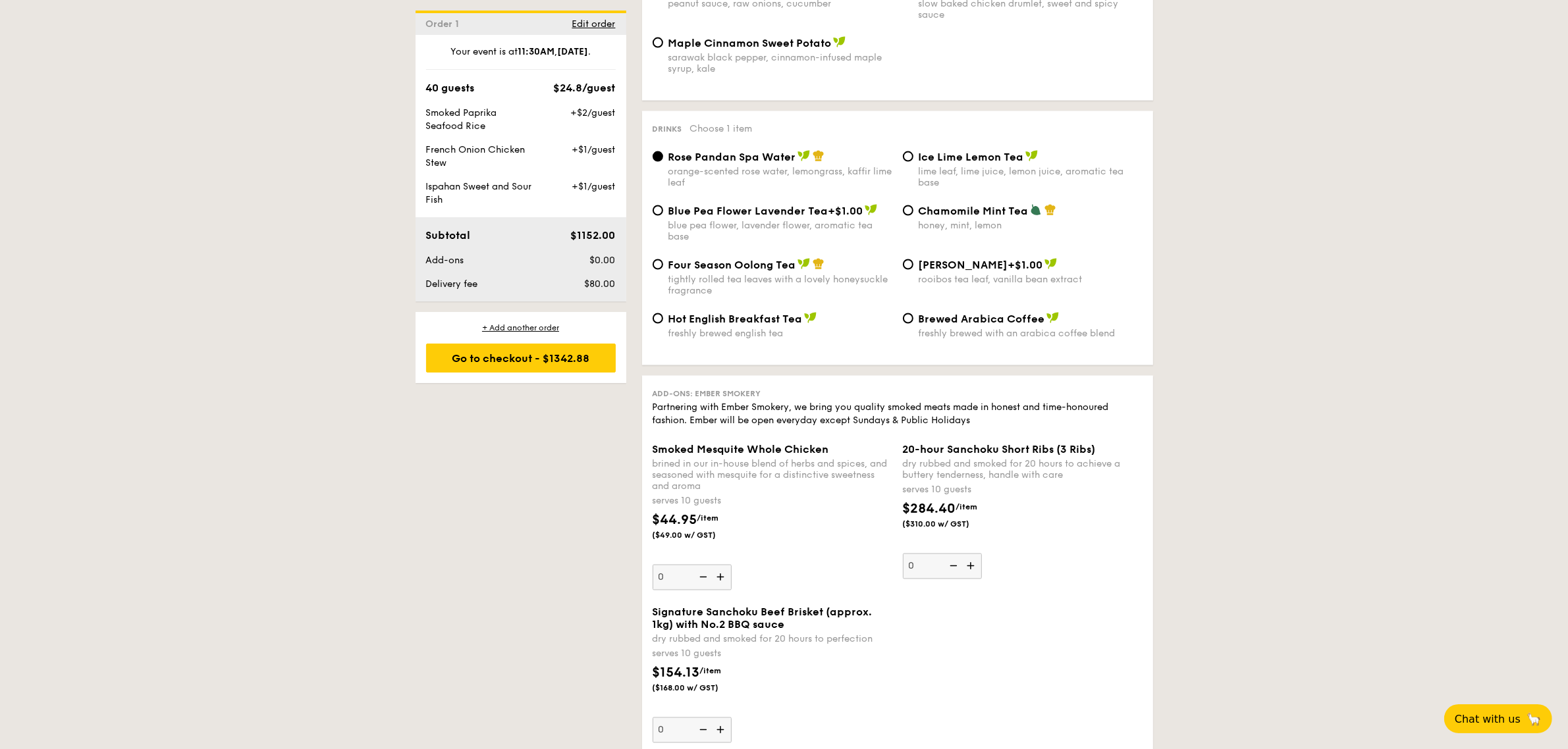
scroll to position [2587, 0]
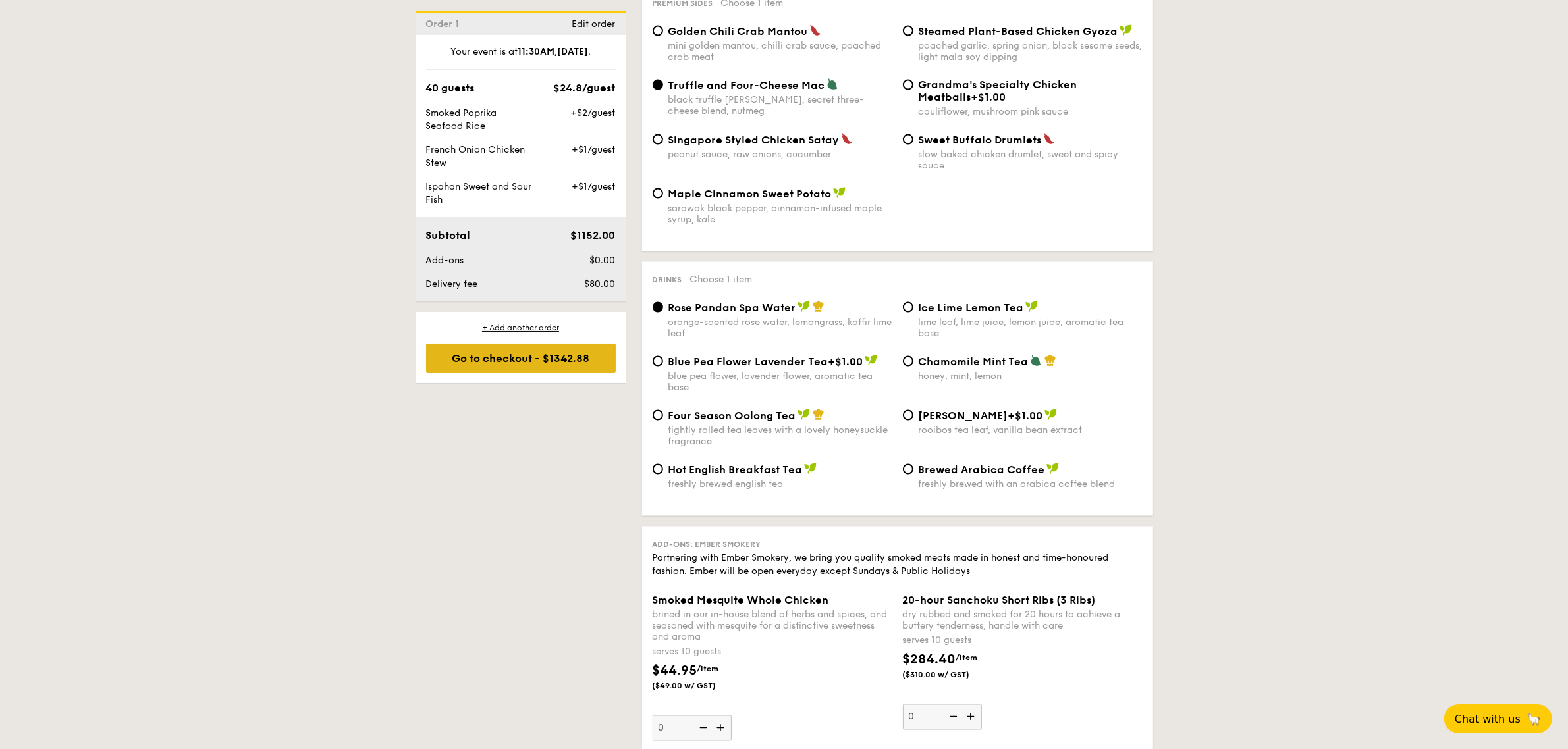
click at [508, 363] on div "Go to checkout - $1342.88" at bounding box center [521, 358] width 190 height 29
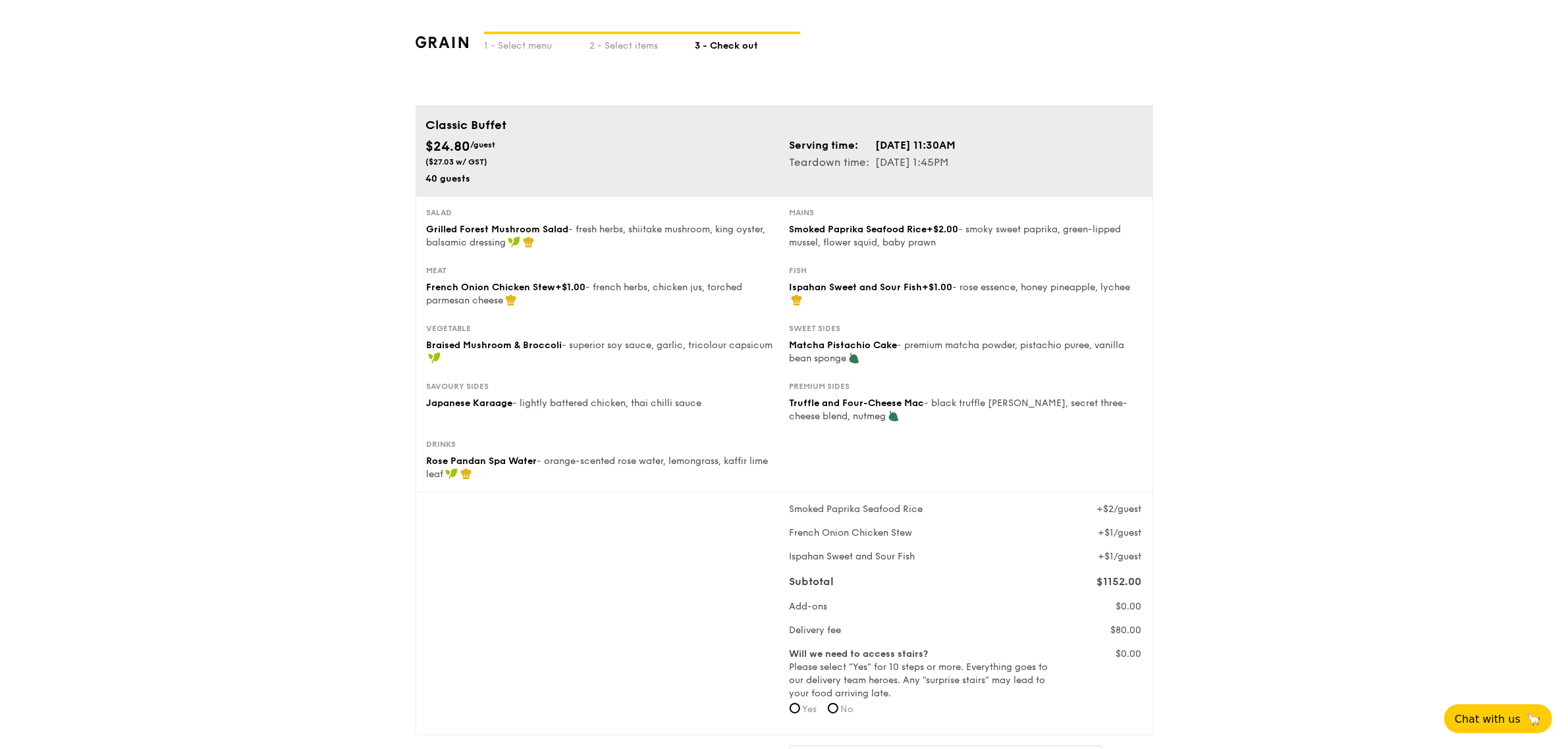
click at [428, 231] on span "Grilled Forest Mushroom Salad" at bounding box center [498, 229] width 142 height 11
drag, startPoint x: 428, startPoint y: 212, endPoint x: 801, endPoint y: 464, distance: 450.1
click at [801, 464] on div "Salad Grilled Forest Mushroom Salad - fresh herbs, shiitake mushroom, king oyst…" at bounding box center [784, 345] width 738 height 296
copy div "Salad Grilled Forest Mushroom Salad - fresh herbs, shiitake mushroom, king oyst…"
click at [639, 594] on div "Smoked Paprika Seafood Rice +$2/guest French Onion Chicken Stew +$1/guest Ispah…" at bounding box center [784, 613] width 726 height 221
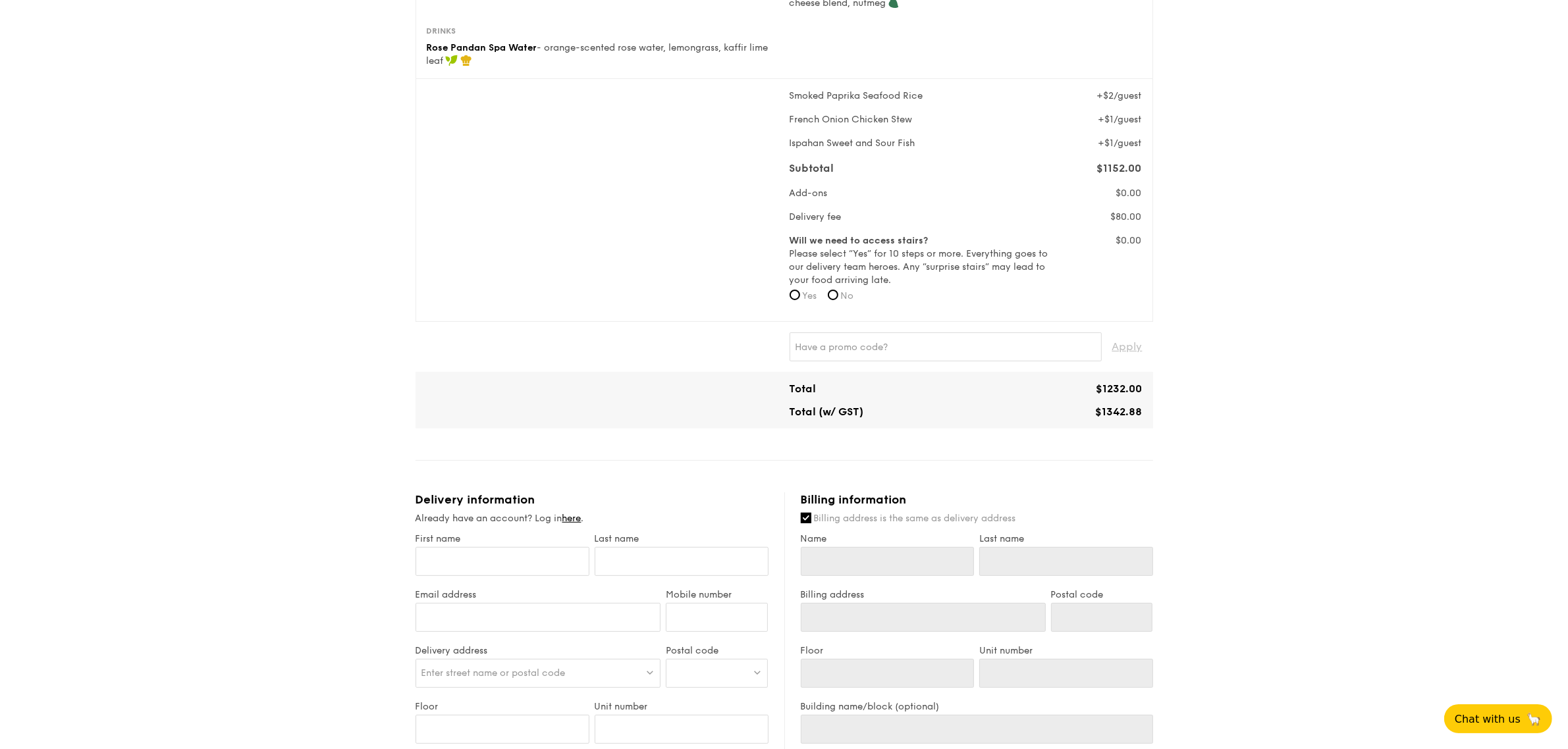
scroll to position [493, 0]
